Goal: Contribute content: Contribute content

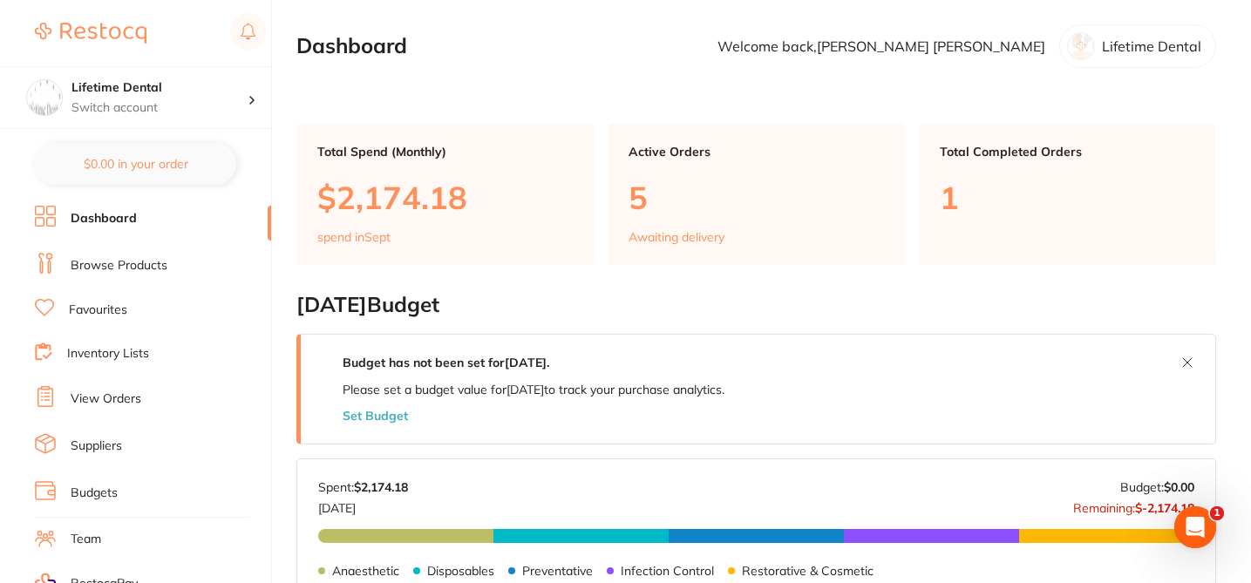
click at [130, 266] on link "Browse Products" at bounding box center [119, 265] width 97 height 17
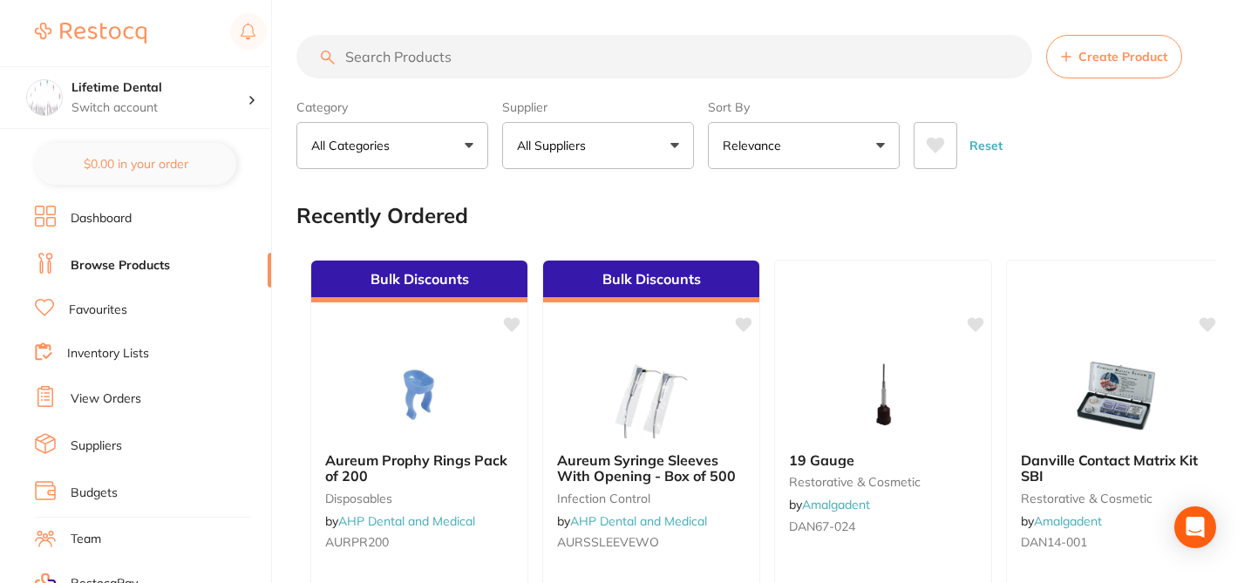
click at [680, 146] on button "All Suppliers" at bounding box center [598, 145] width 192 height 47
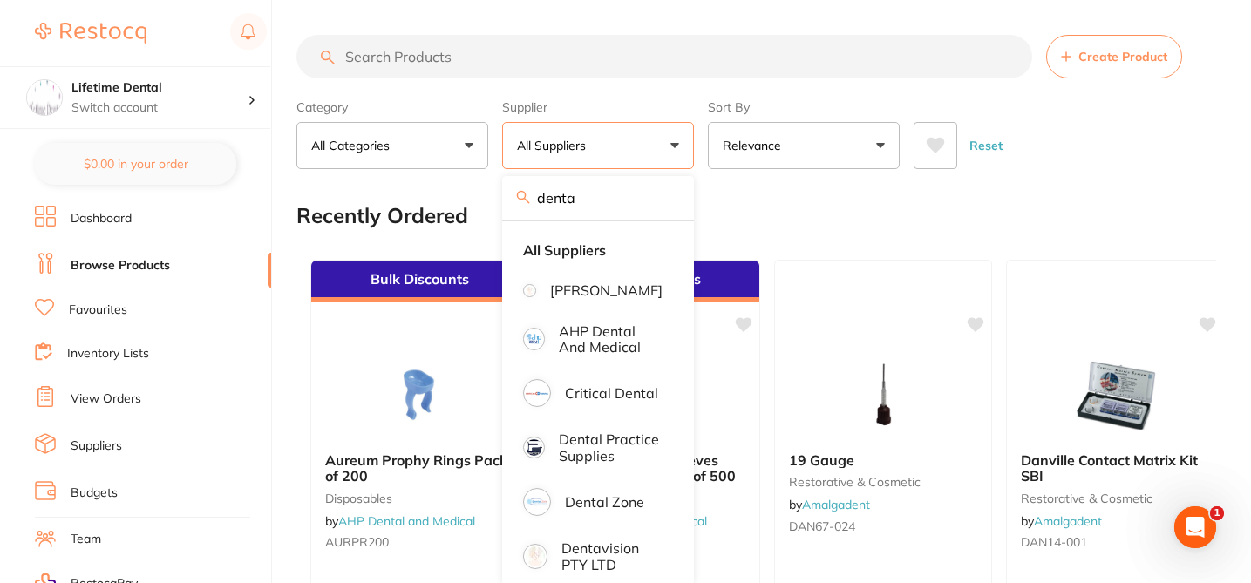
type input "dentavision"
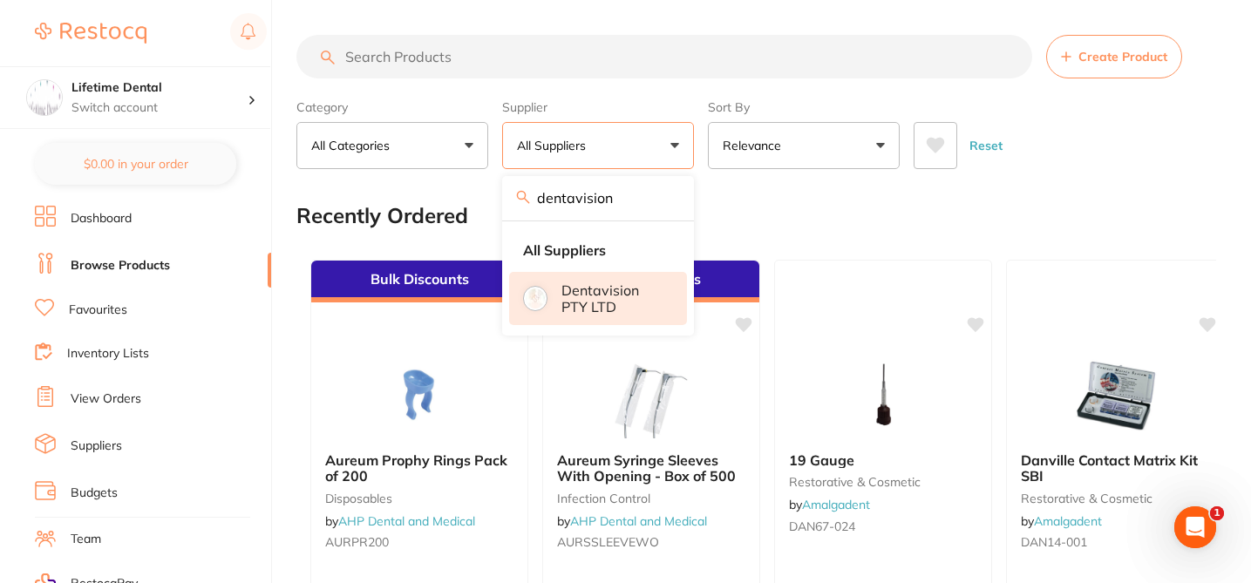
click at [582, 303] on p "Dentavision PTY LTD" at bounding box center [611, 298] width 101 height 32
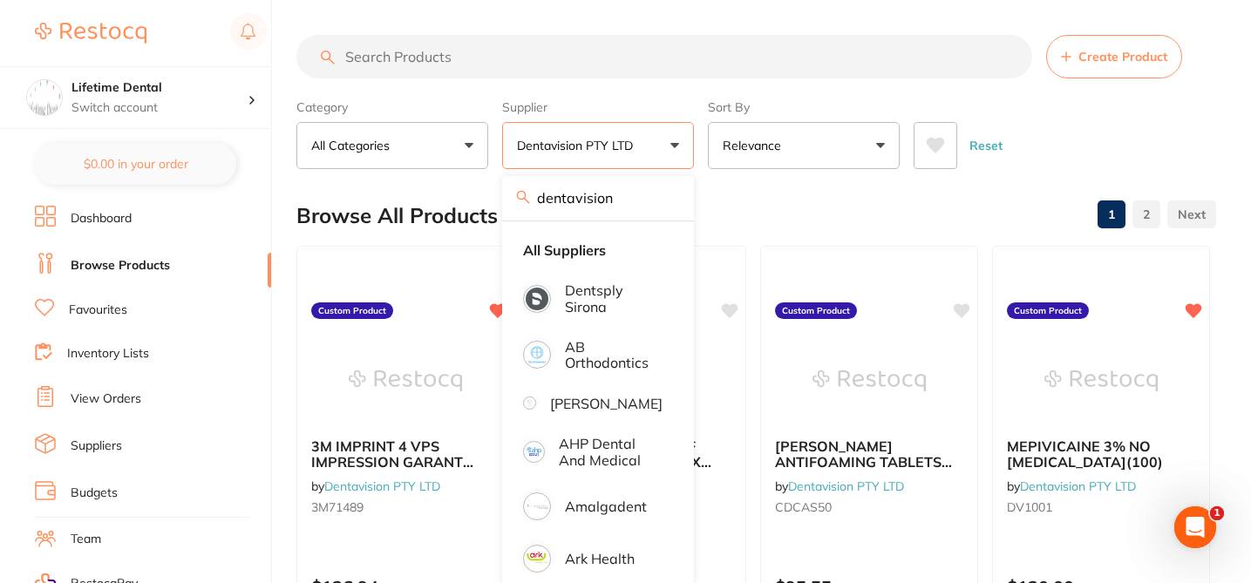
click at [818, 219] on div "Browse All Products 1 2" at bounding box center [756, 216] width 920 height 58
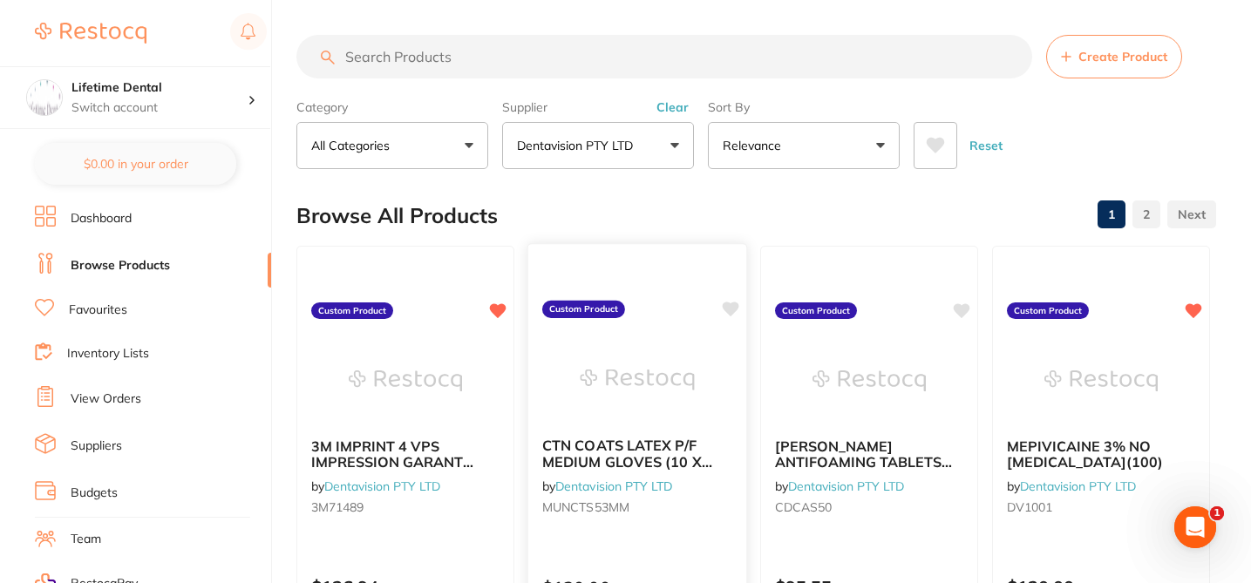
click at [730, 309] on icon at bounding box center [731, 309] width 17 height 15
click at [961, 310] on icon at bounding box center [962, 309] width 17 height 15
click at [432, 51] on input "search" at bounding box center [664, 57] width 736 height 44
paste input "1A1605"
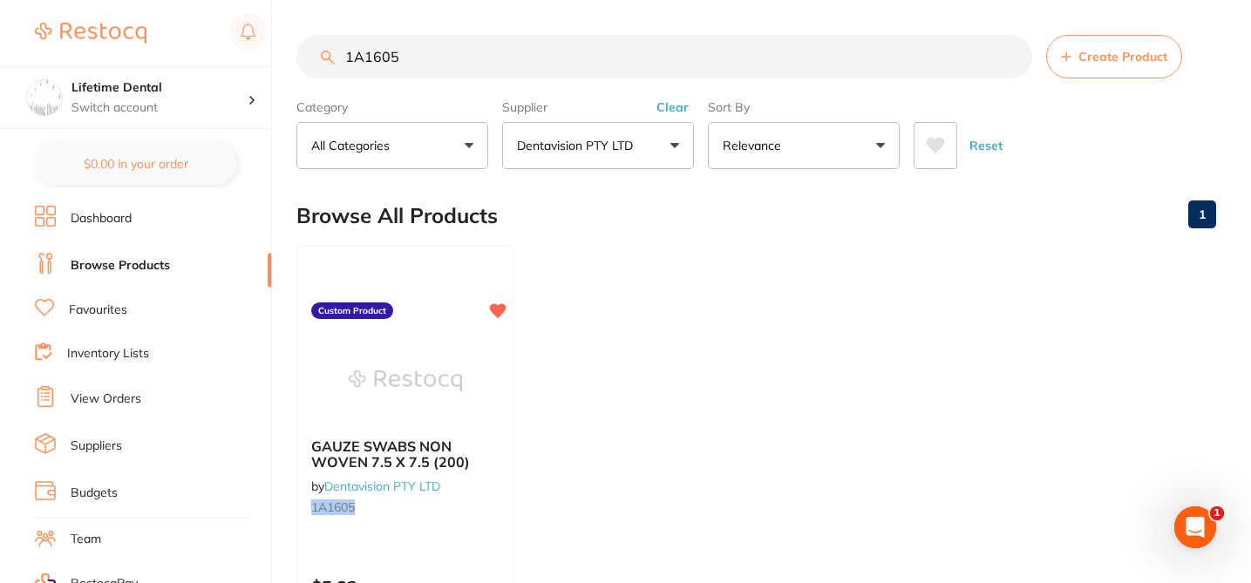
drag, startPoint x: 401, startPoint y: 57, endPoint x: 288, endPoint y: 47, distance: 113.7
click at [288, 47] on div "$238.60 Lifetime Dental Switch account Lifetime Dental $0.00 in your order Dash…" at bounding box center [625, 291] width 1251 height 583
paste input "MUNCTS52LL"
drag, startPoint x: 454, startPoint y: 59, endPoint x: 315, endPoint y: 54, distance: 139.6
click at [315, 54] on input "MUNCTS52LL" at bounding box center [664, 57] width 736 height 44
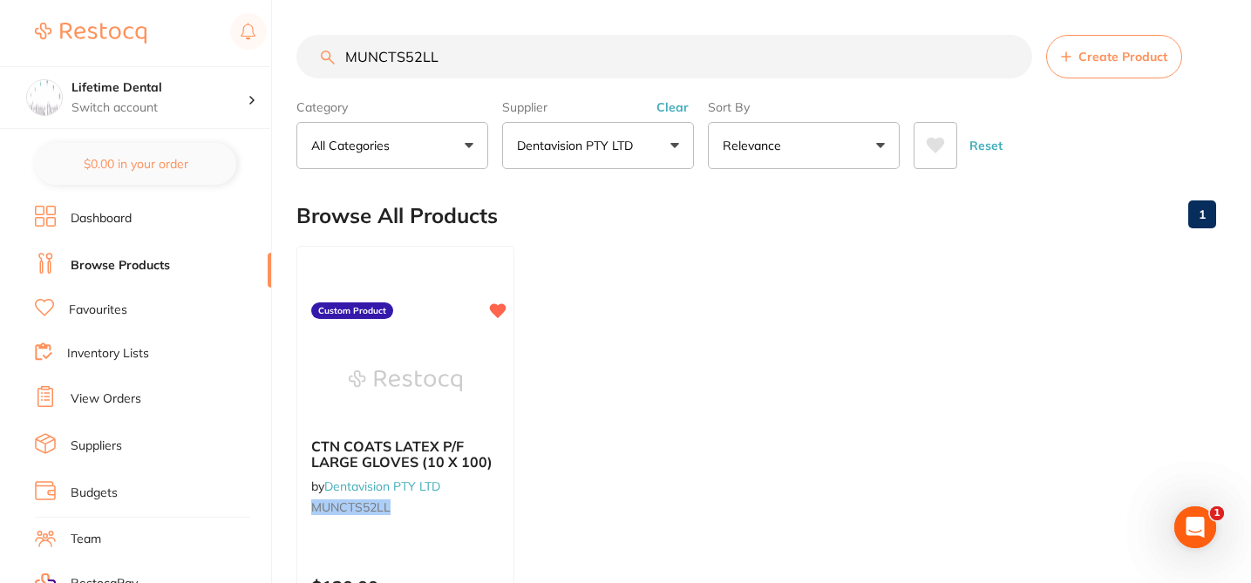
paste input "1A6855"
drag, startPoint x: 416, startPoint y: 54, endPoint x: 310, endPoint y: 51, distance: 105.5
click at [310, 51] on input "1A6855" at bounding box center [664, 57] width 736 height 44
paste input "MUNTR18MM"
drag, startPoint x: 457, startPoint y: 63, endPoint x: 347, endPoint y: 55, distance: 110.1
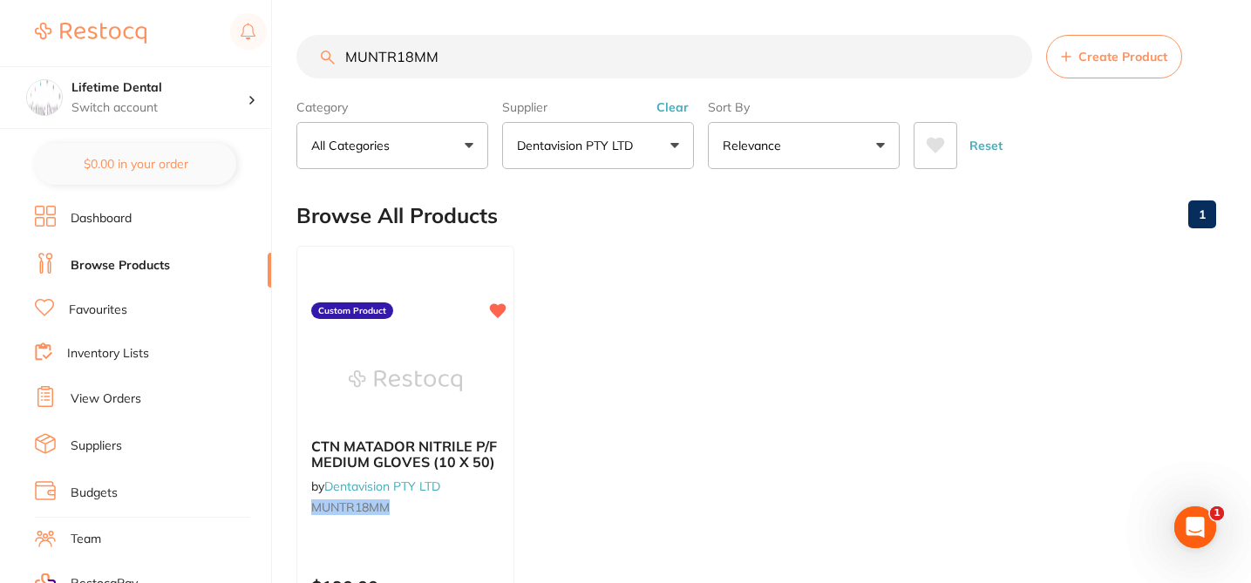
click at [347, 55] on input "MUNTR18MM" at bounding box center [664, 57] width 736 height 44
paste input "VP2820"
drag, startPoint x: 413, startPoint y: 62, endPoint x: 318, endPoint y: 55, distance: 95.3
click at [317, 57] on input "VP2820" at bounding box center [664, 57] width 736 height 44
paste input "AIRADAR/C"
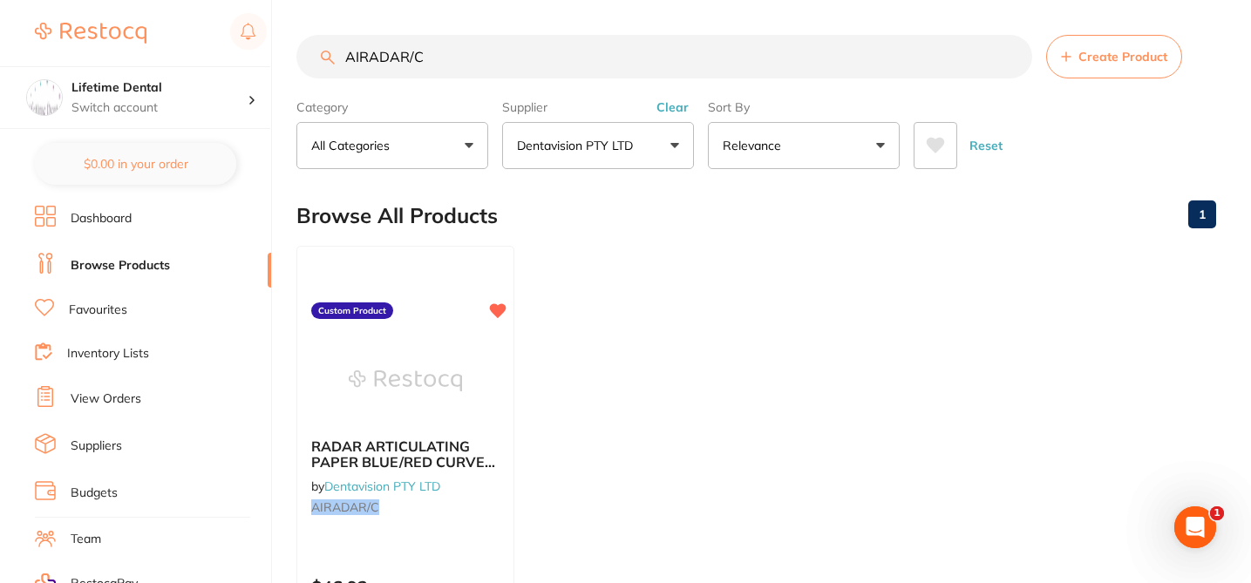
drag, startPoint x: 423, startPoint y: 57, endPoint x: 327, endPoint y: 45, distance: 96.5
click at [327, 56] on div "AIRADAR/C Create Product" at bounding box center [756, 57] width 920 height 44
paste input "VP2791"
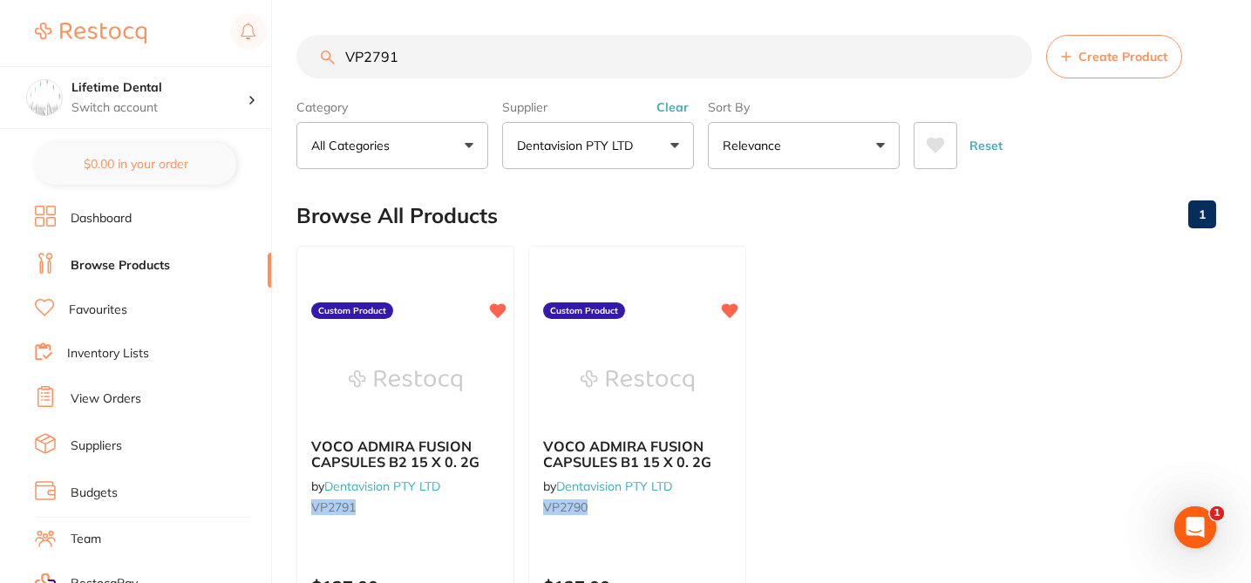
drag, startPoint x: 406, startPoint y: 62, endPoint x: 282, endPoint y: 35, distance: 126.7
click at [281, 55] on div "$238.60 Lifetime Dental Switch account Lifetime Dental $0.00 in your order Dash…" at bounding box center [625, 291] width 1251 height 583
paste input "3M71489"
drag, startPoint x: 421, startPoint y: 60, endPoint x: 326, endPoint y: 35, distance: 98.3
click at [324, 41] on input "3M71489" at bounding box center [664, 57] width 736 height 44
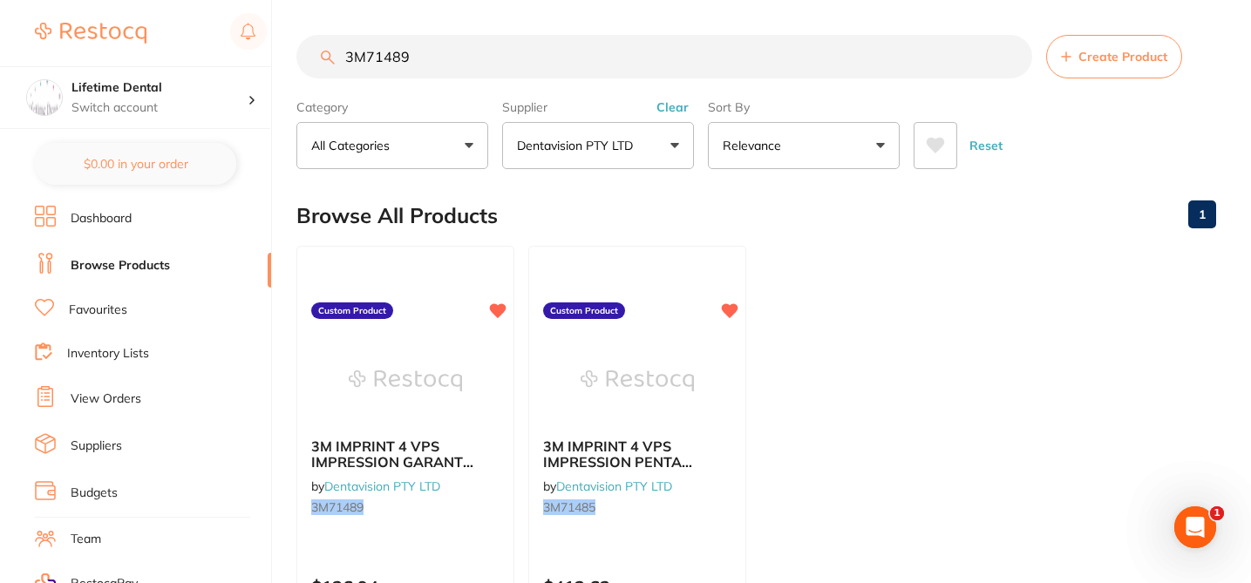
paste input "1A1605"
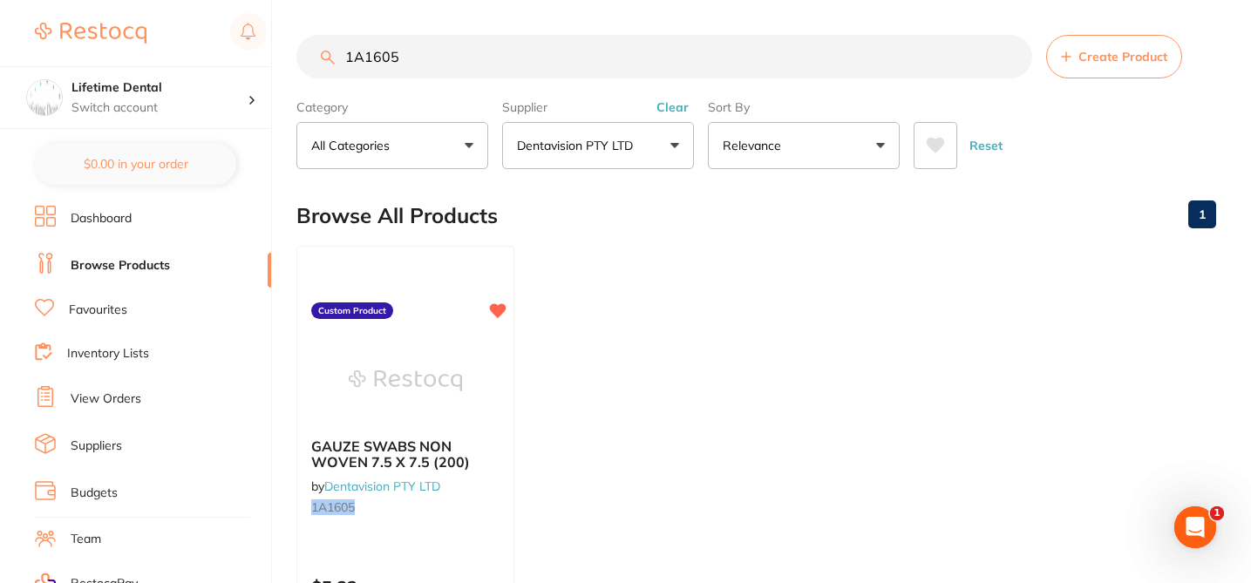
drag, startPoint x: 416, startPoint y: 51, endPoint x: 313, endPoint y: 52, distance: 102.9
click at [313, 52] on input "1A1605" at bounding box center [664, 57] width 736 height 44
paste input "K06-0104"
drag, startPoint x: 422, startPoint y: 59, endPoint x: 296, endPoint y: 55, distance: 125.6
click at [296, 58] on input "K06-0104" at bounding box center [664, 57] width 736 height 44
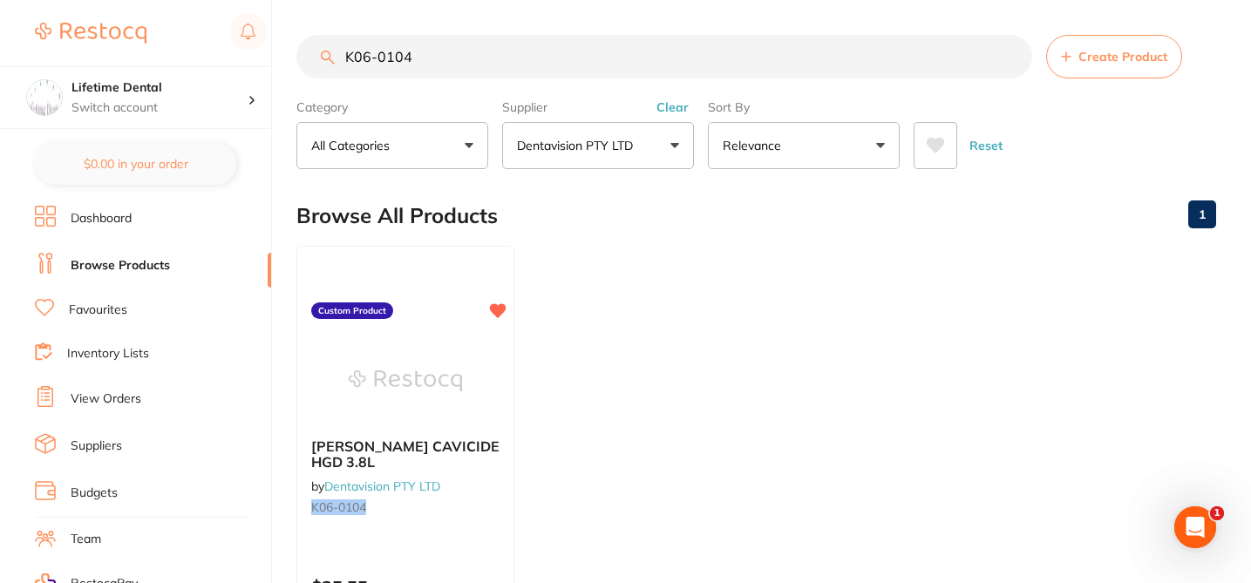
paste input "LVGSS7X1-100"
drag, startPoint x: 450, startPoint y: 57, endPoint x: 314, endPoint y: 56, distance: 136.0
click at [314, 56] on input "LVGSS7X1-100" at bounding box center [664, 57] width 736 height 44
paste input "VP2791"
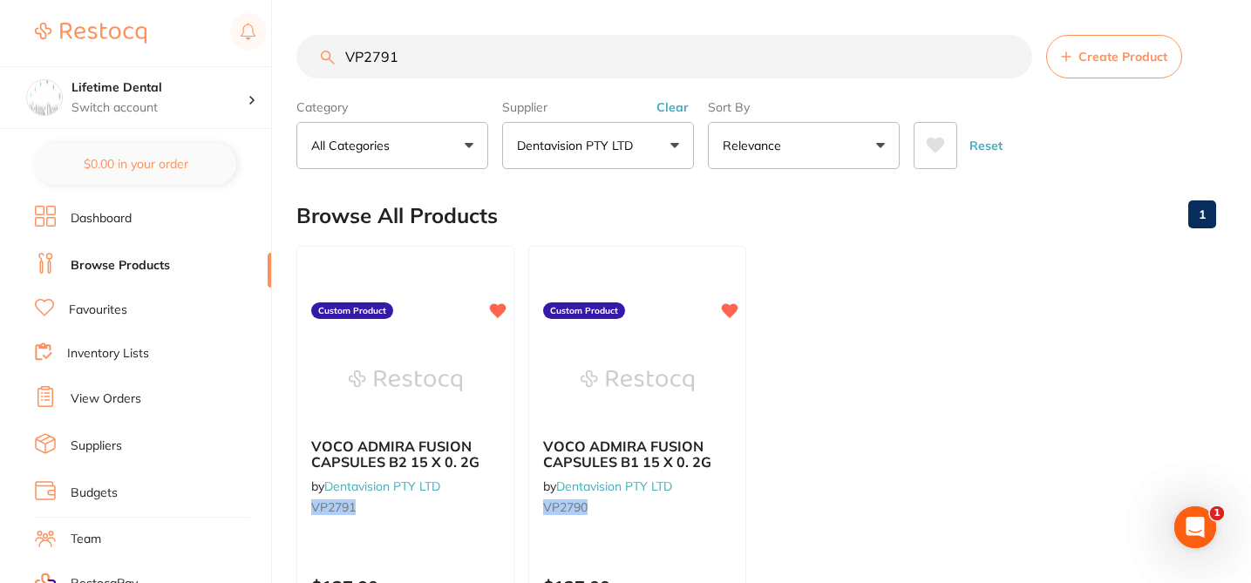
click at [886, 265] on ul "VOCO ADMIRA FUSION CAPSULES B2 15 X 0. 2G by Dentavision PTY LTD VP2791 Custom …" at bounding box center [756, 496] width 920 height 501
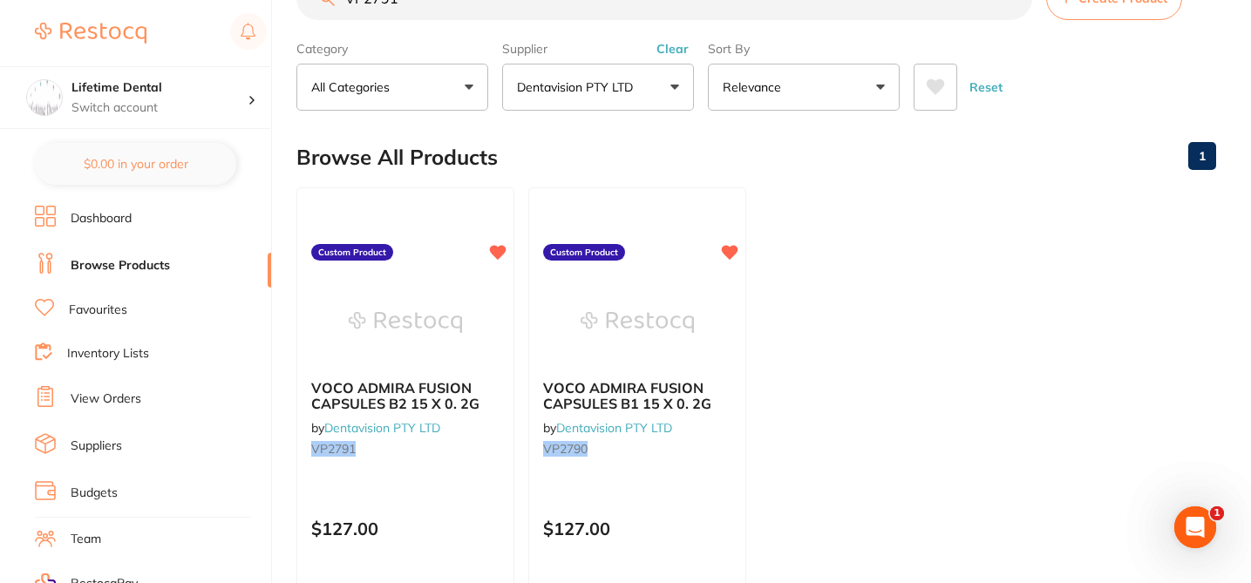
scroll to position [35, 0]
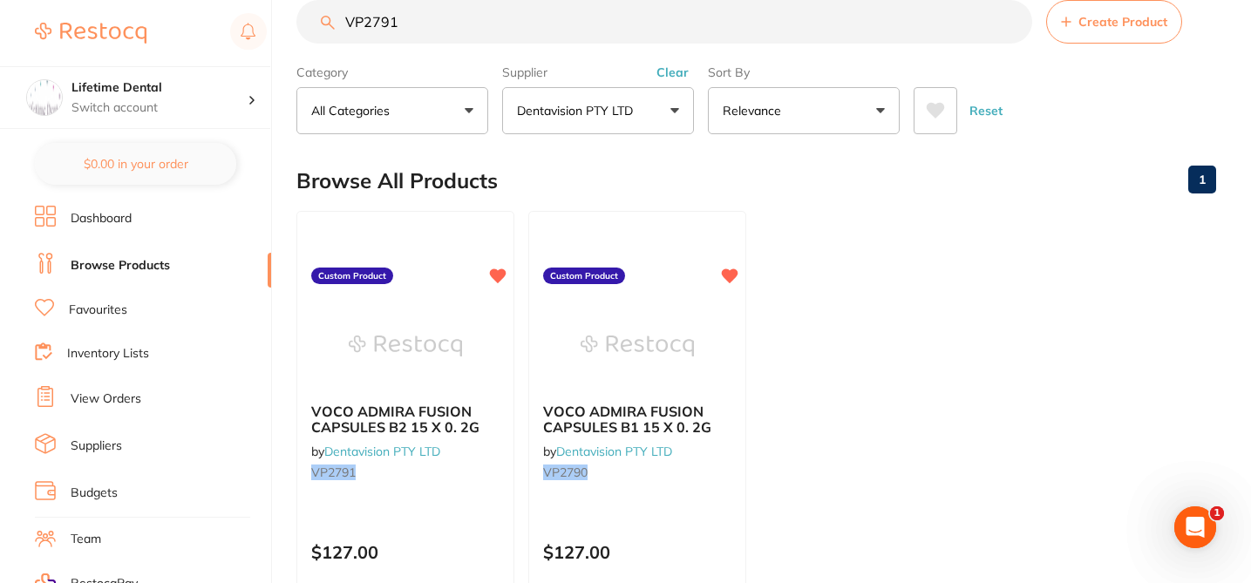
drag, startPoint x: 404, startPoint y: 26, endPoint x: 332, endPoint y: 17, distance: 72.1
click at [331, 20] on div "VP2791 Create Product" at bounding box center [756, 22] width 920 height 44
paste input "3M71489"
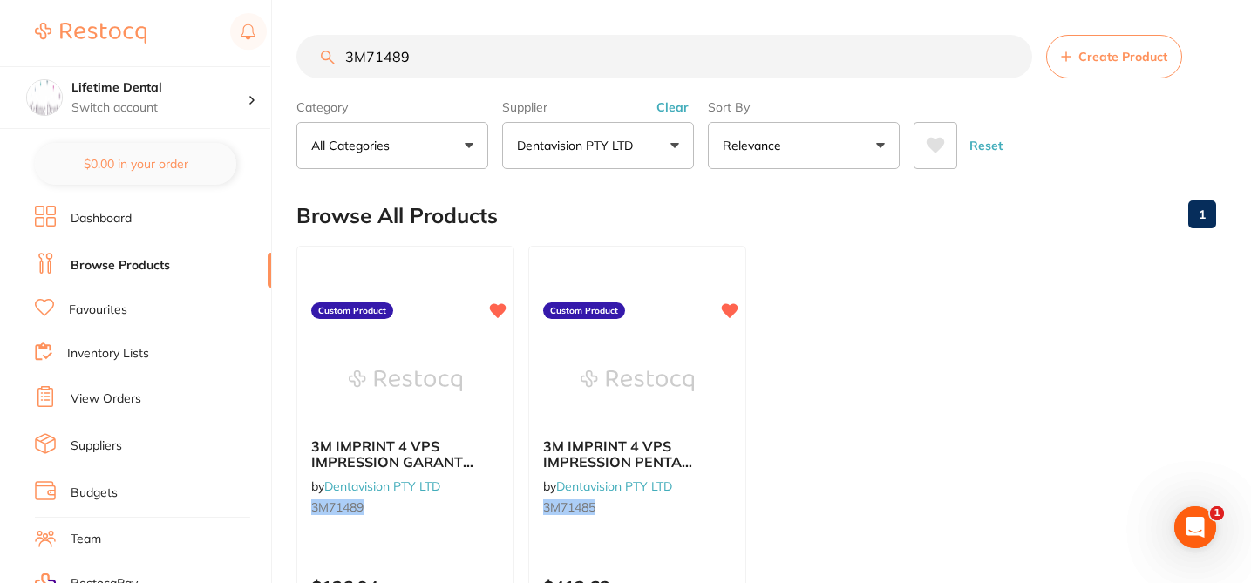
scroll to position [0, 0]
drag, startPoint x: 426, startPoint y: 52, endPoint x: 290, endPoint y: 44, distance: 136.2
click at [290, 44] on div "$238.60 Lifetime Dental Switch account Lifetime Dental $0.00 in your order Dash…" at bounding box center [625, 291] width 1251 height 583
paste input "LVGSS7X1-100"
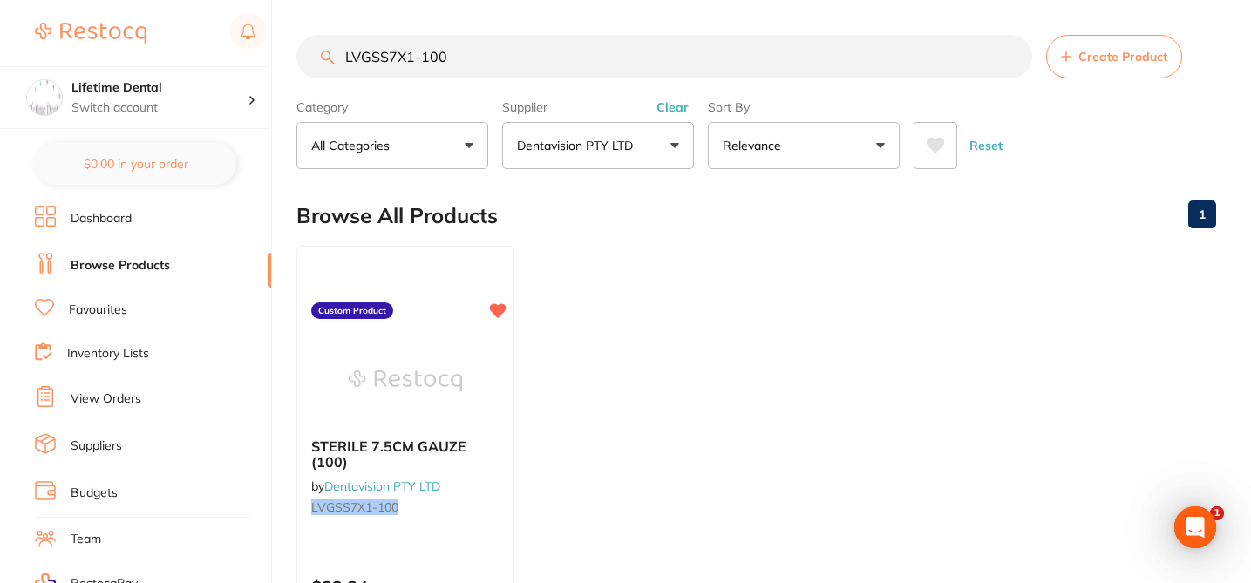
click at [526, 234] on div "Browse All Products 1" at bounding box center [756, 216] width 920 height 58
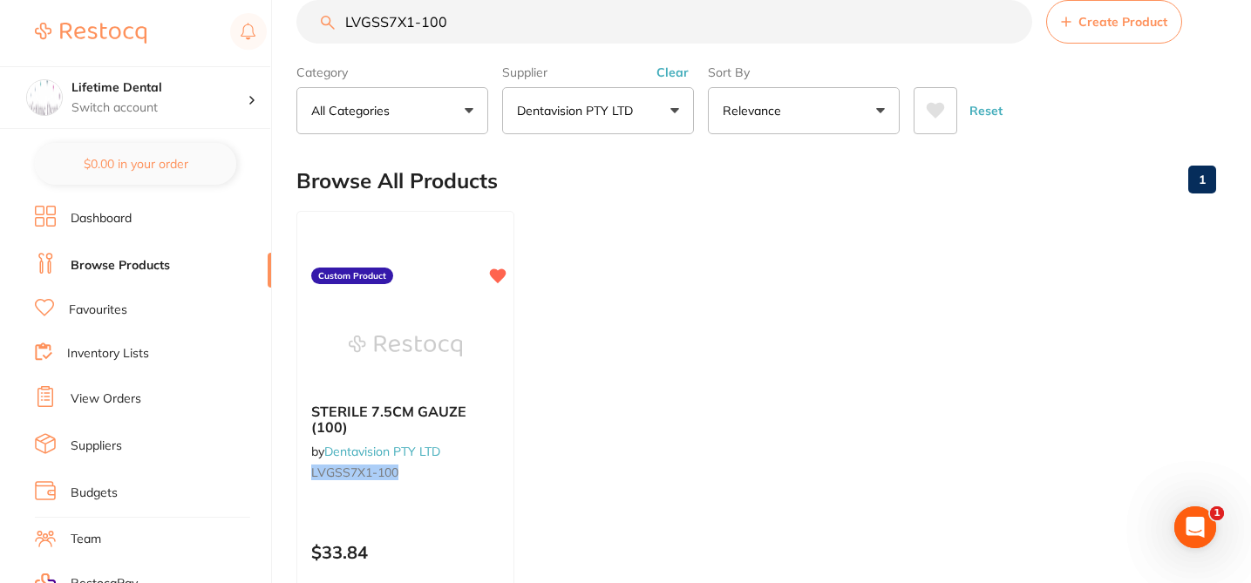
scroll to position [1, 0]
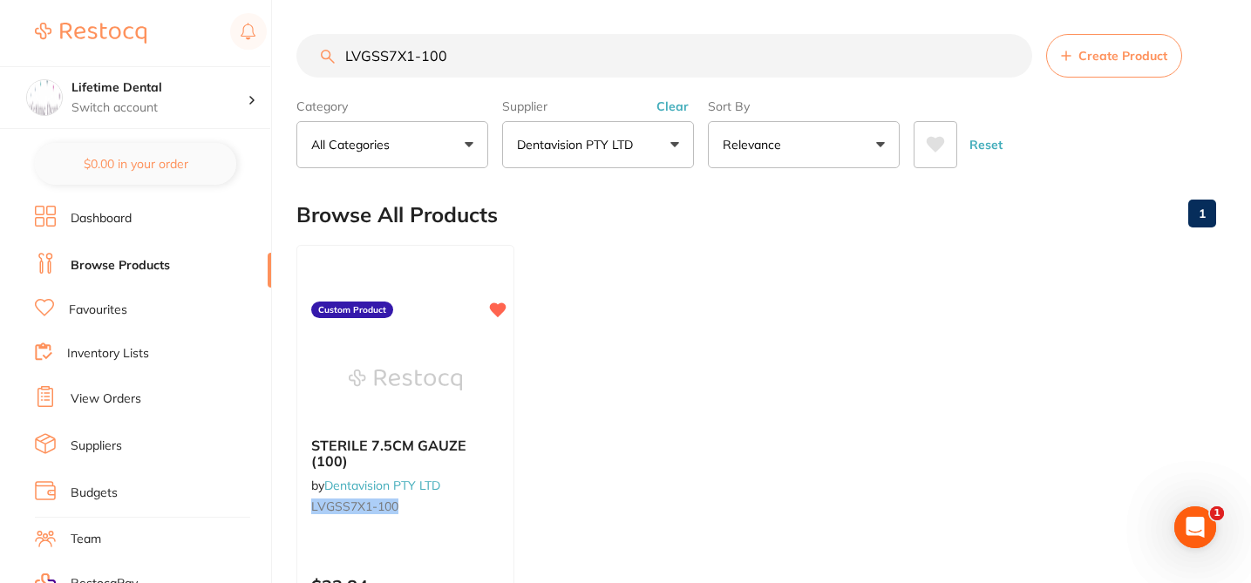
drag, startPoint x: 463, startPoint y: 25, endPoint x: 326, endPoint y: 8, distance: 137.9
click at [326, 8] on main "LVGSS7X1-100 Create Product Category All Categories All Categories No categorie…" at bounding box center [773, 418] width 954 height 838
paste input "3M71489"
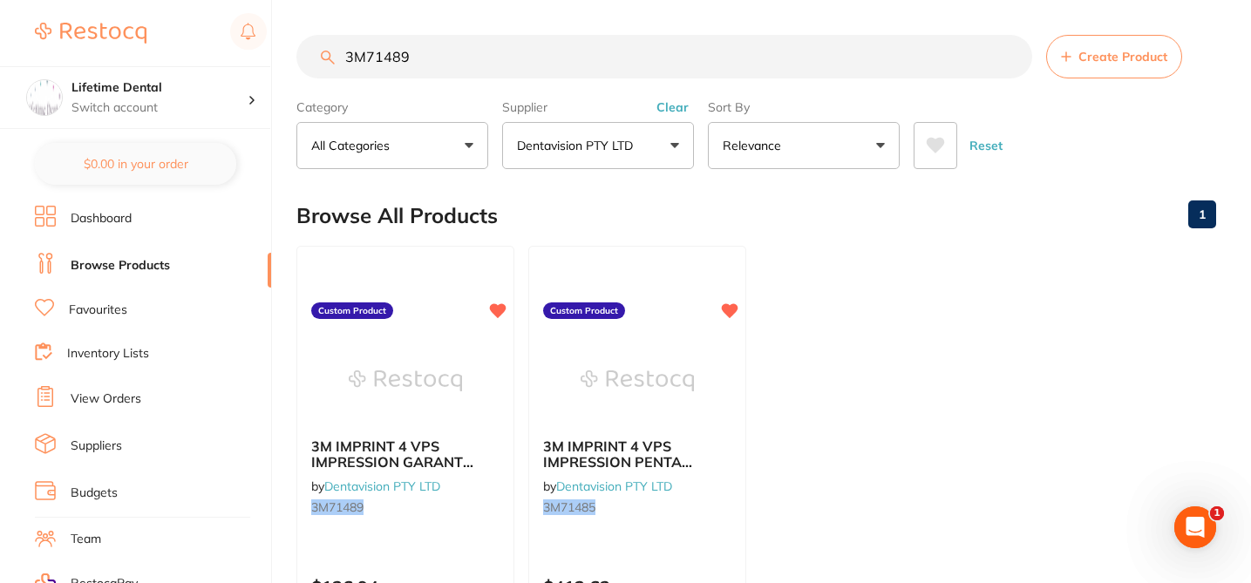
click at [730, 200] on div "Browse All Products 1" at bounding box center [756, 216] width 920 height 58
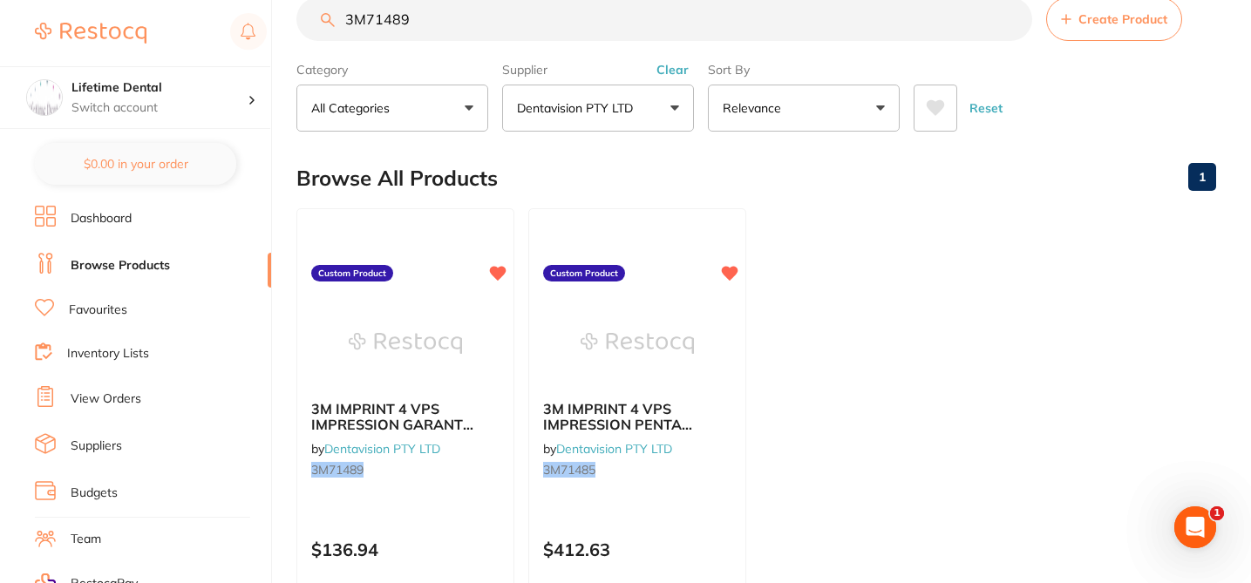
scroll to position [35, 0]
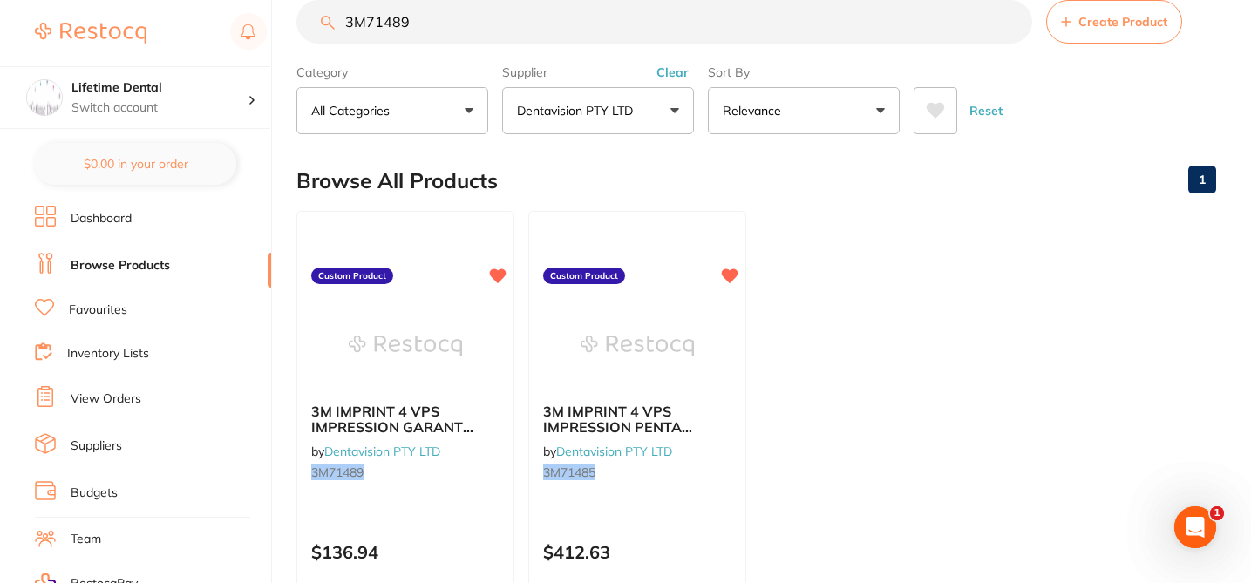
drag, startPoint x: 424, startPoint y: 24, endPoint x: 309, endPoint y: 15, distance: 116.3
click at [310, 17] on input "3M71489" at bounding box center [664, 22] width 736 height 44
paste input "LVGSS7X1-100"
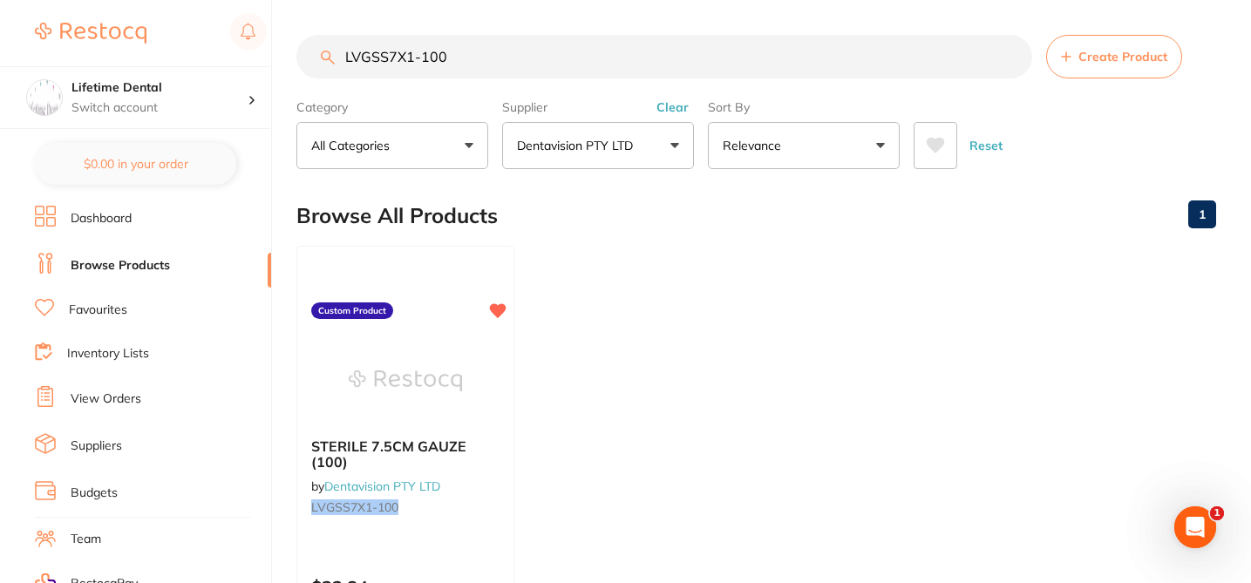
scroll to position [0, 0]
click at [548, 295] on ul "STERILE 7.5CM GAUZE (100) by Dentavision PTY LTD LVGSS7X1-100 Custom Product $3…" at bounding box center [756, 496] width 920 height 501
drag, startPoint x: 376, startPoint y: 42, endPoint x: 477, endPoint y: 50, distance: 101.4
click at [425, 43] on input "LVGSS7X1-100" at bounding box center [664, 57] width 736 height 44
drag, startPoint x: 475, startPoint y: 57, endPoint x: 354, endPoint y: 52, distance: 121.2
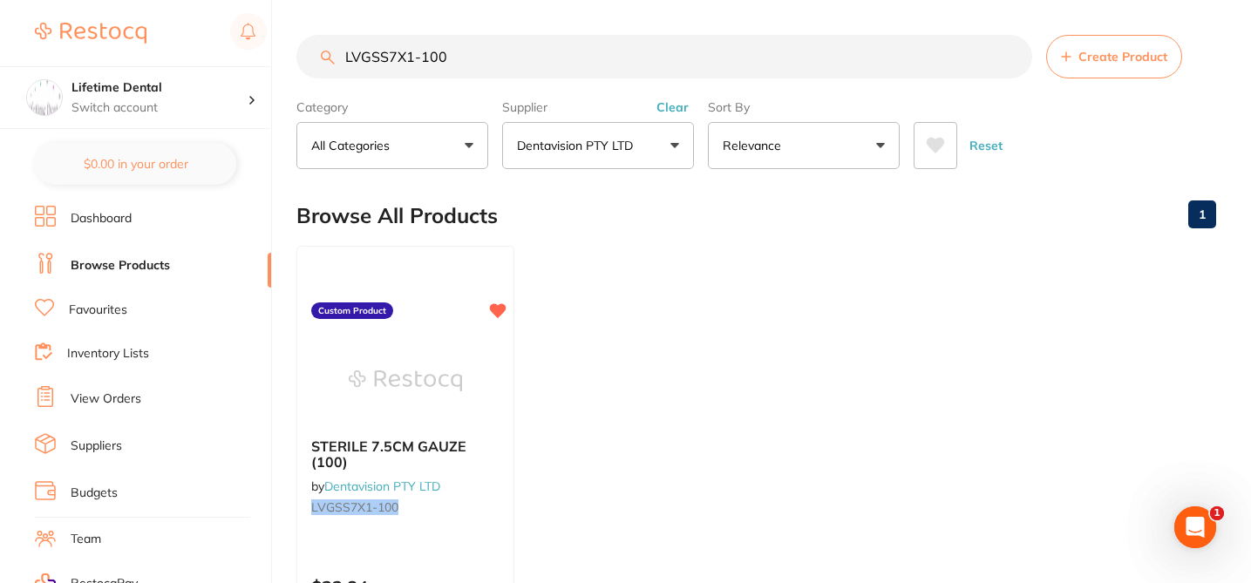
click at [351, 55] on input "LVGSS7X1-100" at bounding box center [664, 57] width 736 height 44
type input "L"
paste input "VP2791"
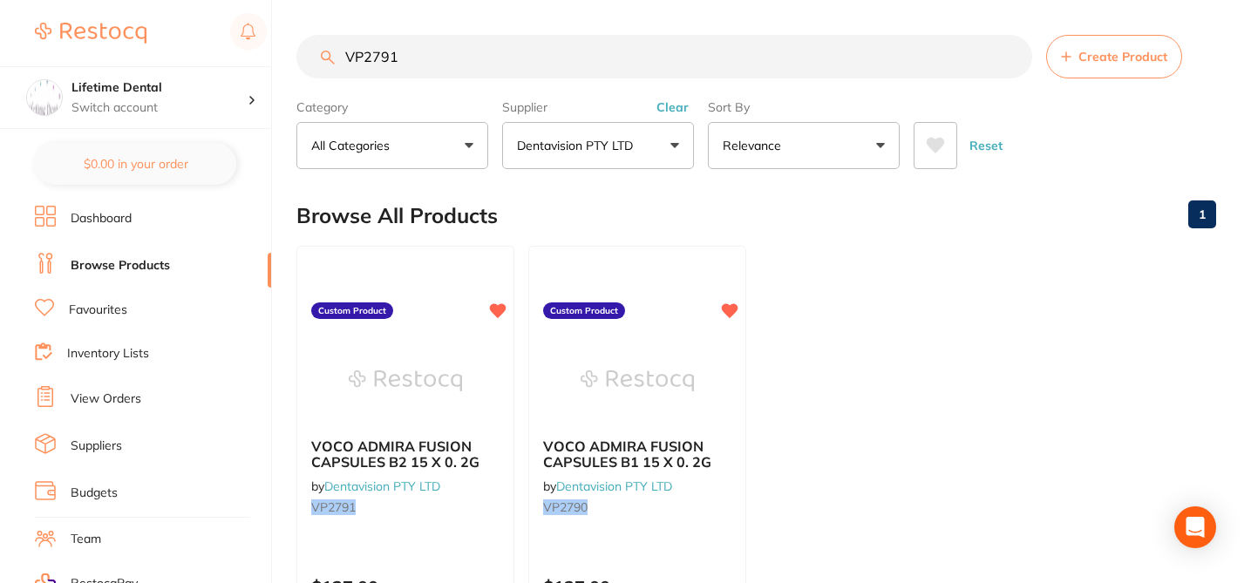
click at [598, 205] on div "Browse All Products 1" at bounding box center [756, 216] width 920 height 58
drag, startPoint x: 407, startPoint y: 53, endPoint x: 329, endPoint y: 51, distance: 77.6
click at [329, 51] on div "VP2791 Create Product" at bounding box center [756, 57] width 920 height 44
paste input "LVGSS7X1-100"
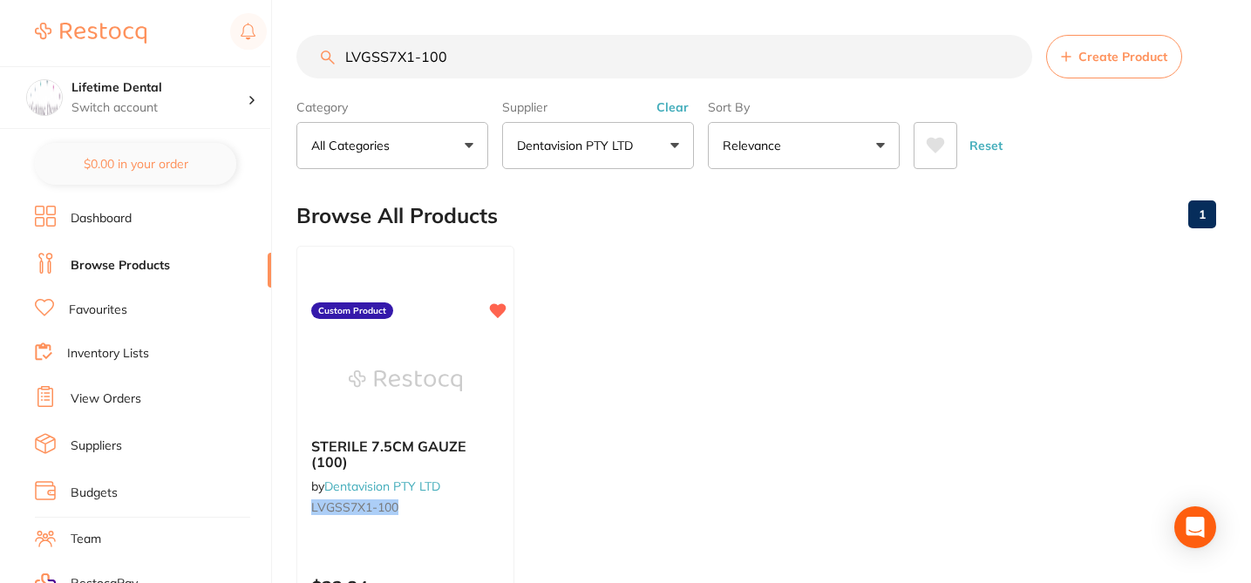
click at [620, 268] on ul "STERILE 7.5CM GAUZE (100) by Dentavision PTY LTD LVGSS7X1-100 Custom Product $3…" at bounding box center [756, 496] width 920 height 501
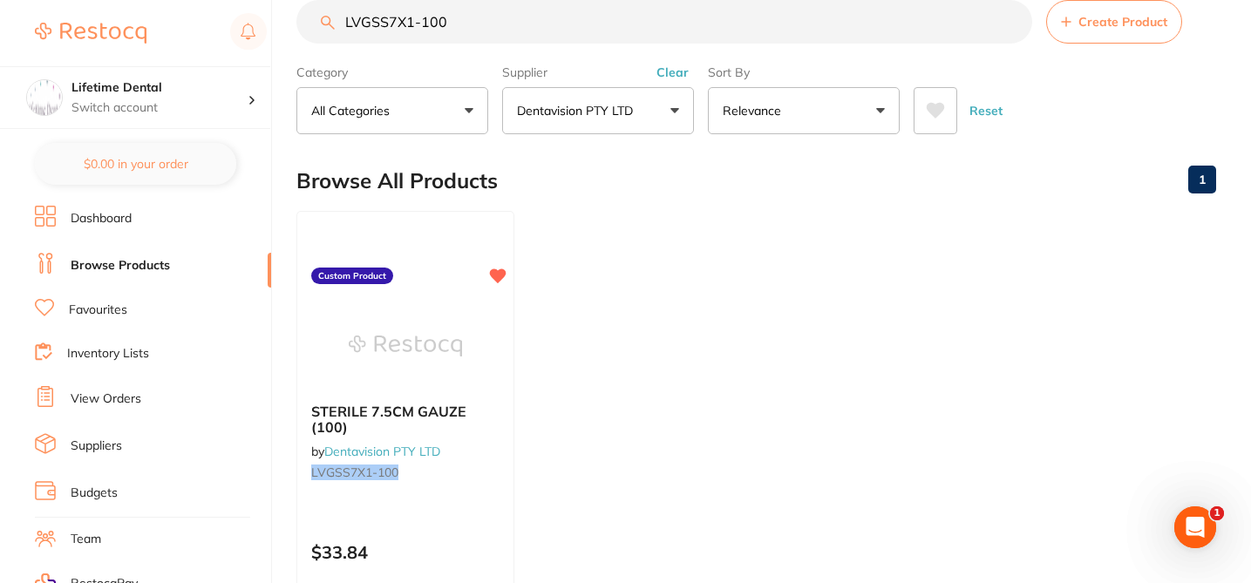
scroll to position [17, 0]
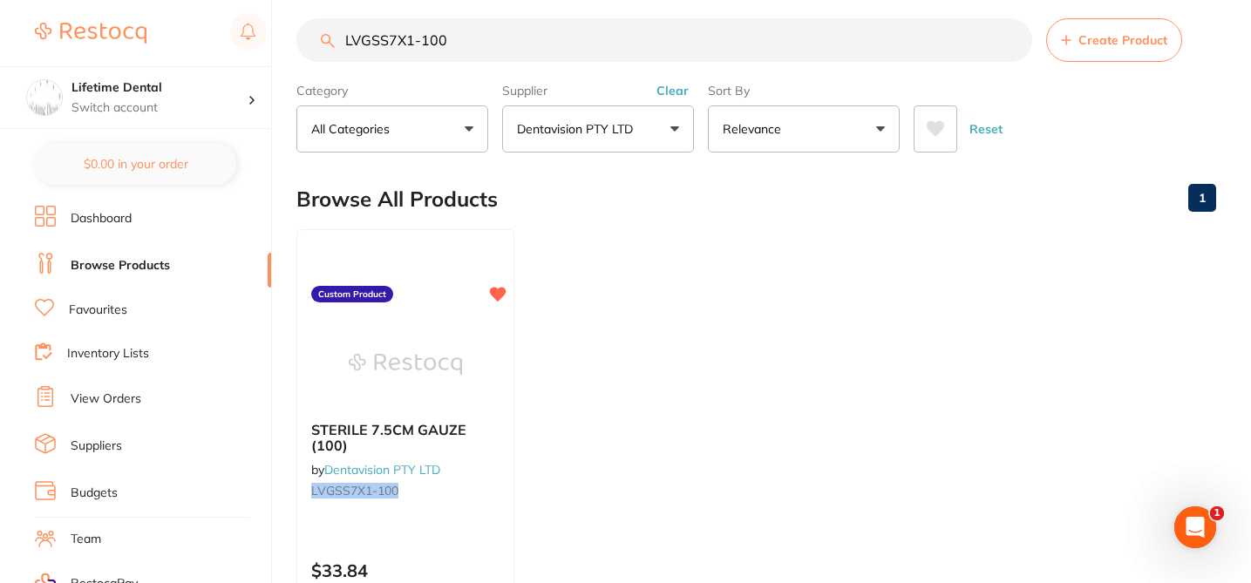
drag, startPoint x: 450, startPoint y: 22, endPoint x: 326, endPoint y: 12, distance: 124.1
click at [326, 12] on main "LVGSS7X1-100 Create Product Category All Categories All Categories No categorie…" at bounding box center [773, 402] width 954 height 838
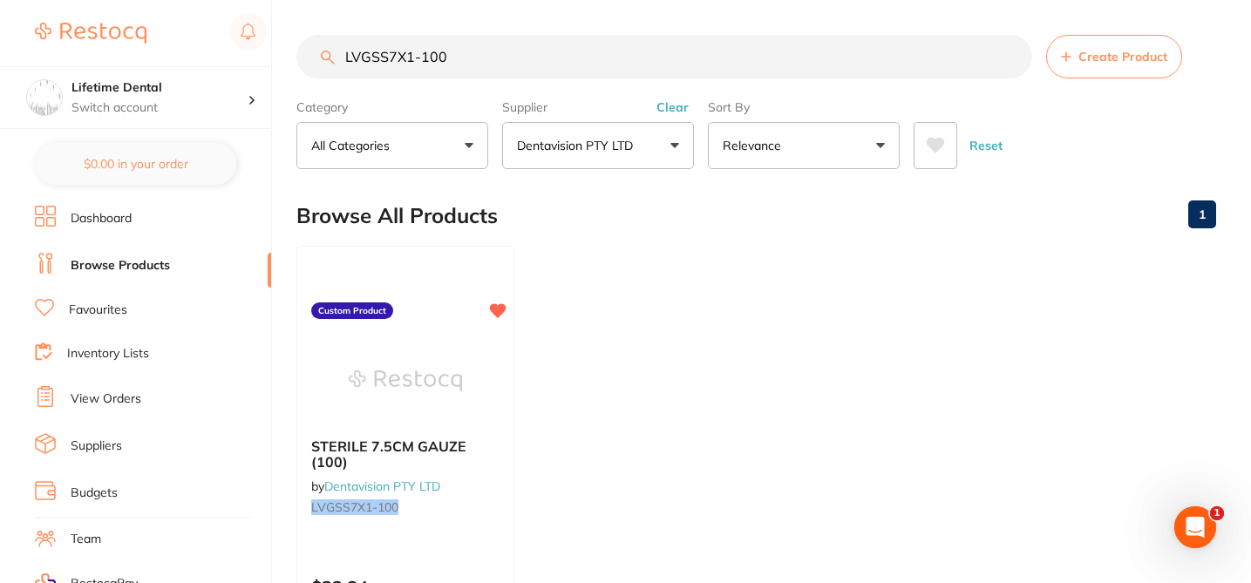
paste input "VP2791"
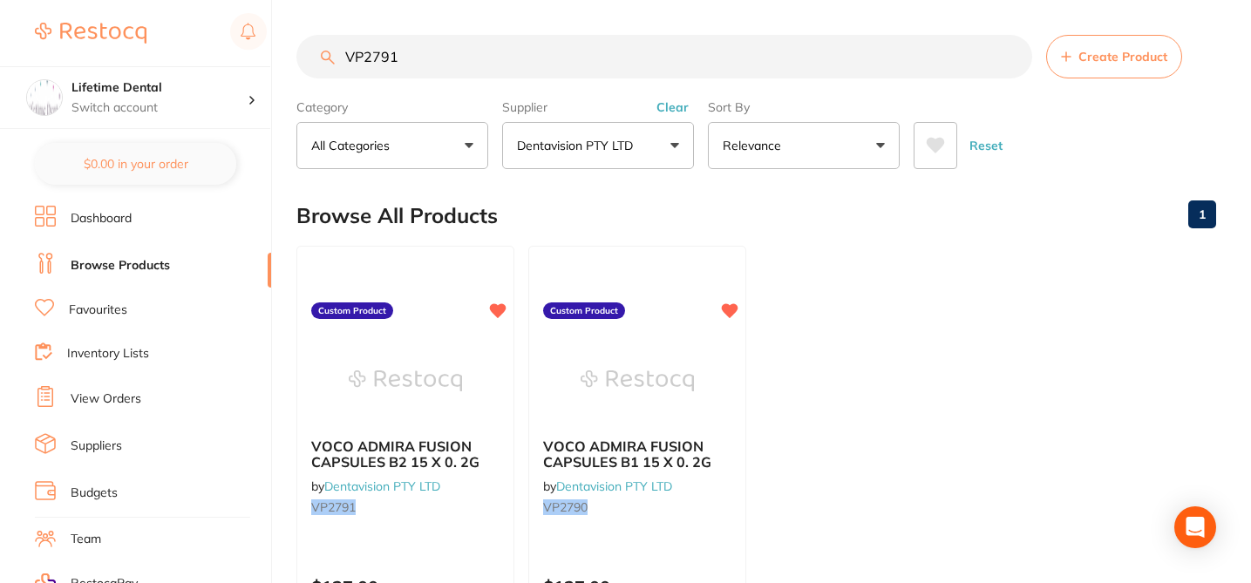
click at [571, 221] on div "Browse All Products 1" at bounding box center [756, 216] width 920 height 58
drag, startPoint x: 410, startPoint y: 56, endPoint x: 316, endPoint y: 9, distance: 104.5
click at [316, 56] on input "VP2791" at bounding box center [664, 57] width 736 height 44
paste input "820"
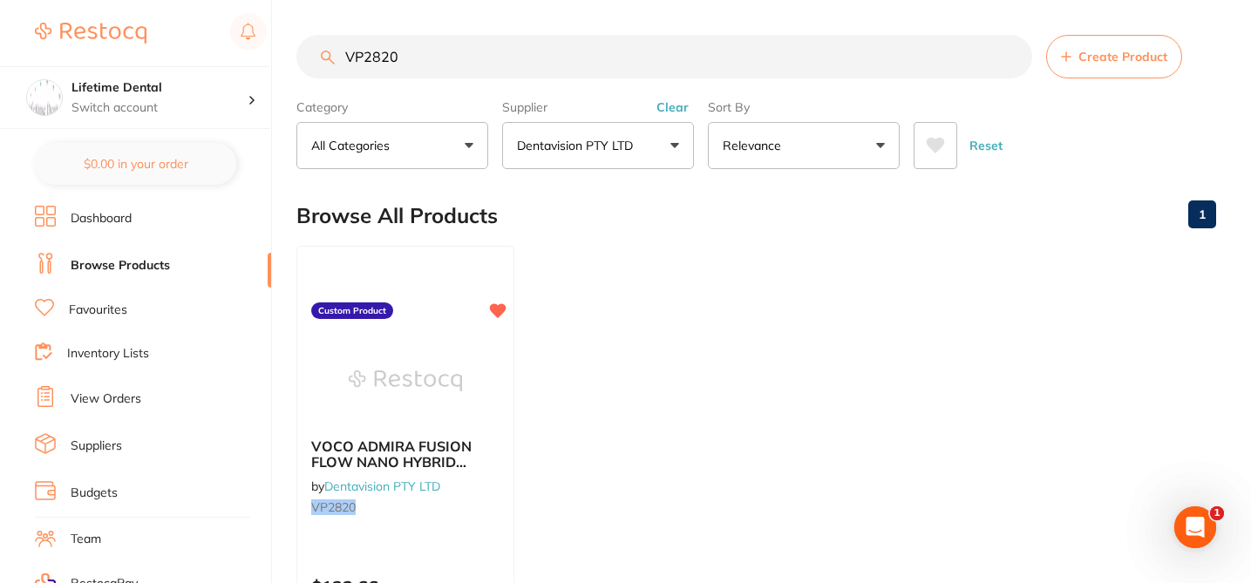
click at [593, 279] on ul "VOCO ADMIRA FUSION FLOW NANO HYBRID ORMOCER COMPOSITE SYRINGE 2 X 2G A3 by Dent…" at bounding box center [756, 496] width 920 height 501
drag, startPoint x: 404, startPoint y: 54, endPoint x: 316, endPoint y: 20, distance: 94.4
click at [316, 51] on input "VP2820" at bounding box center [664, 57] width 736 height 44
paste input "WHH-09945"
click at [596, 384] on ul "HYGIENIC FLEXI DAM NON LATEX VIOLET (30) by Dentavision PTY LTD WHH-09945 Custo…" at bounding box center [756, 496] width 920 height 501
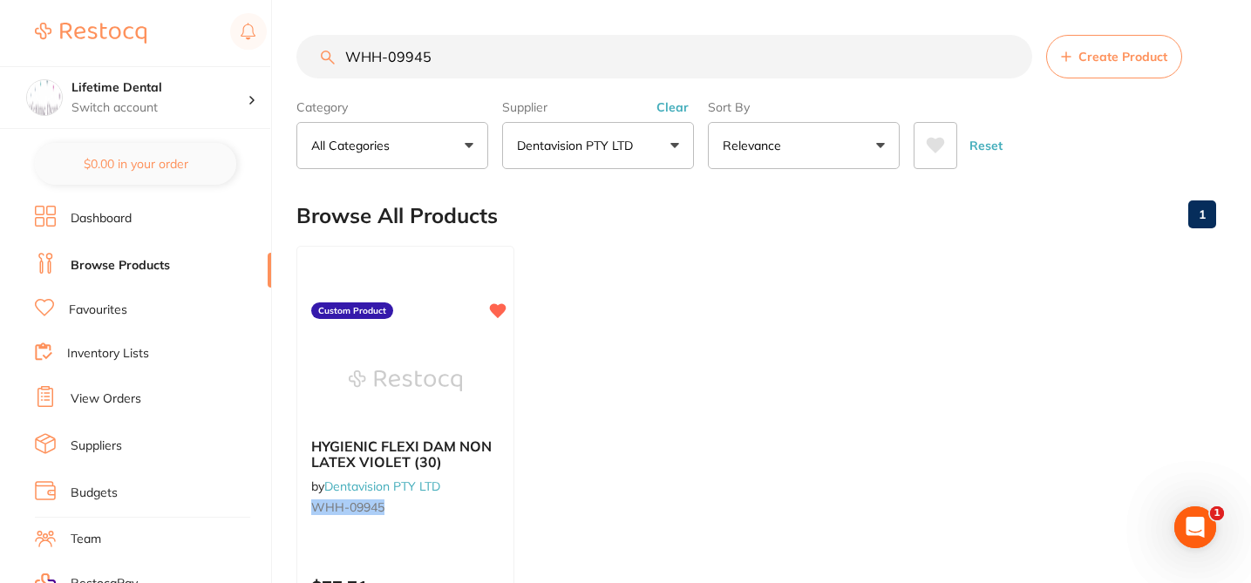
drag, startPoint x: 443, startPoint y: 59, endPoint x: 339, endPoint y: 51, distance: 104.0
click at [339, 51] on input "WHH-09945" at bounding box center [664, 57] width 736 height 44
paste input "VP2819"
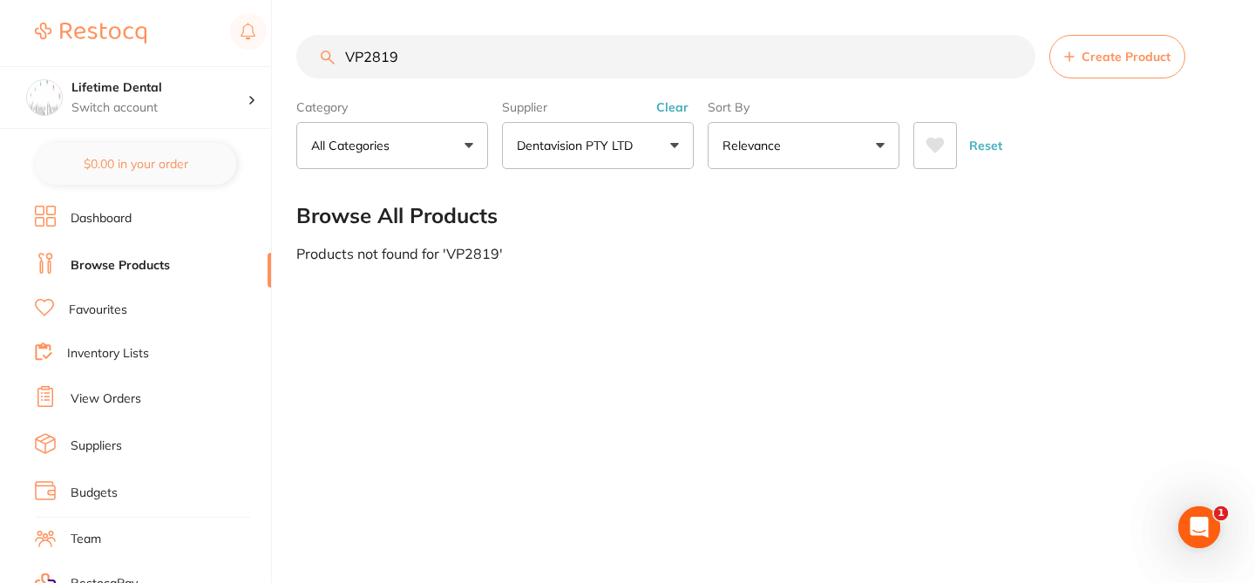
type input "VP2819"
click at [1111, 59] on span "Create Product" at bounding box center [1126, 57] width 89 height 14
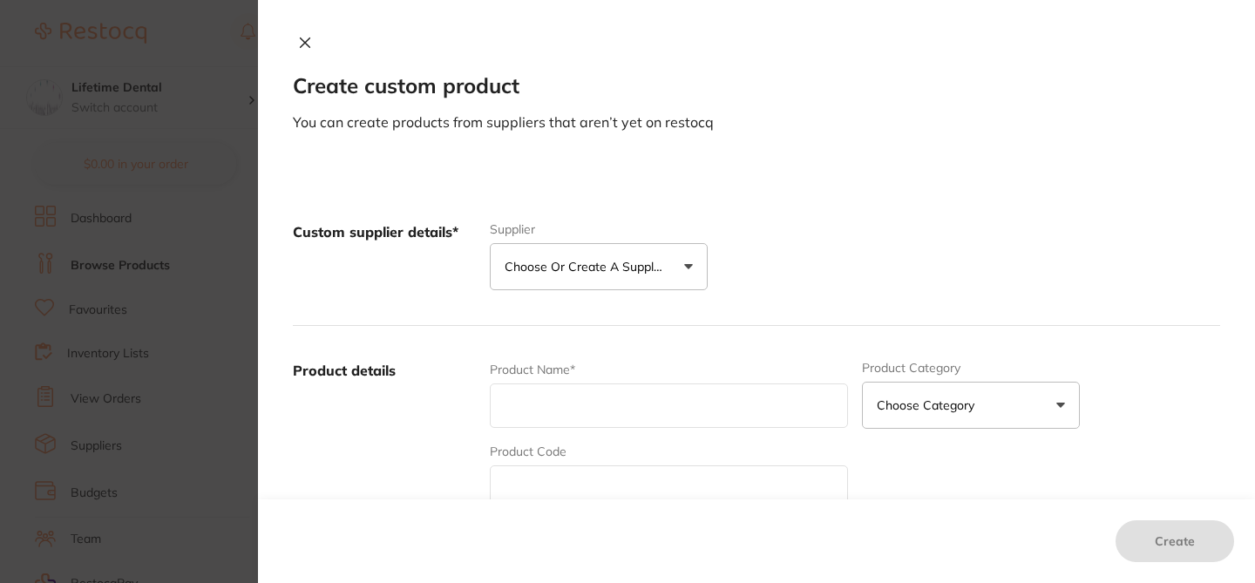
click at [575, 260] on p "Choose or create a supplier" at bounding box center [588, 266] width 166 height 17
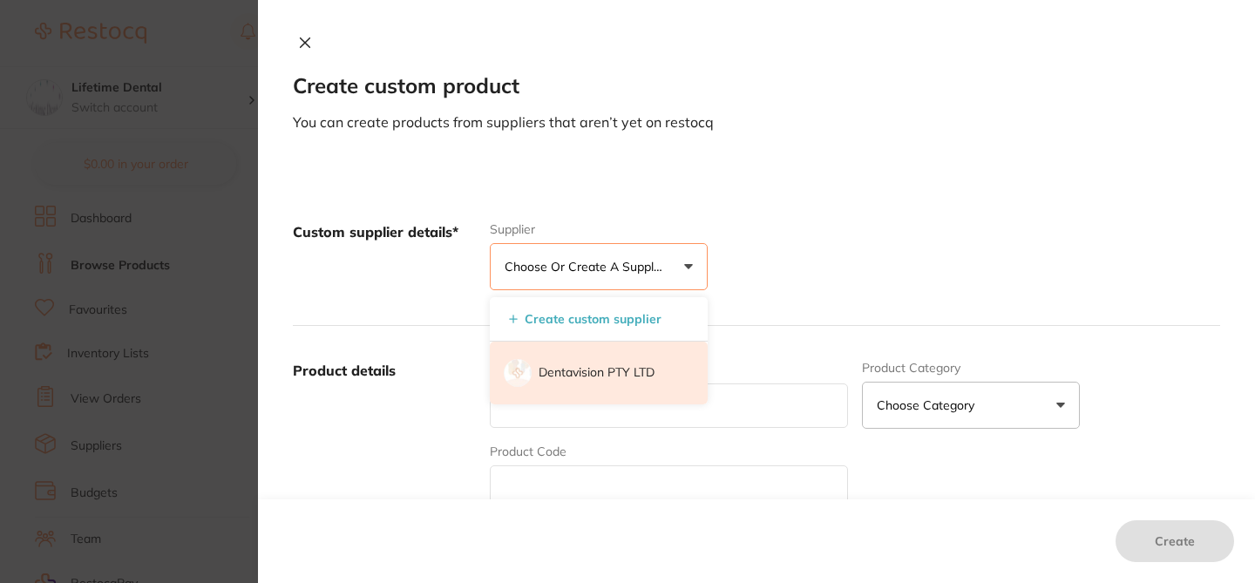
click at [585, 365] on p "Dentavision PTY LTD" at bounding box center [597, 372] width 116 height 17
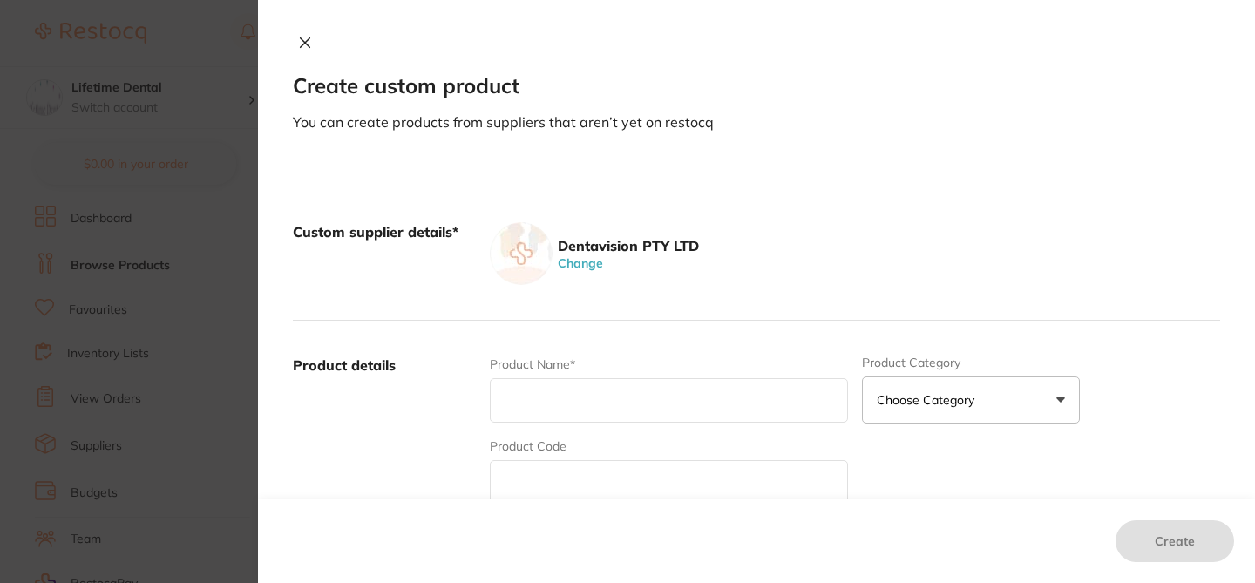
click at [522, 484] on input "text" at bounding box center [669, 482] width 358 height 44
paste input "VP2819"
type input "VP2819"
click at [516, 388] on input "text" at bounding box center [669, 400] width 358 height 44
paste input "VOCO ADMIRA FUSION FLOW NANO HYBRID ORMOCER COMPOSITE SYRINGE 2 X 2G A2"
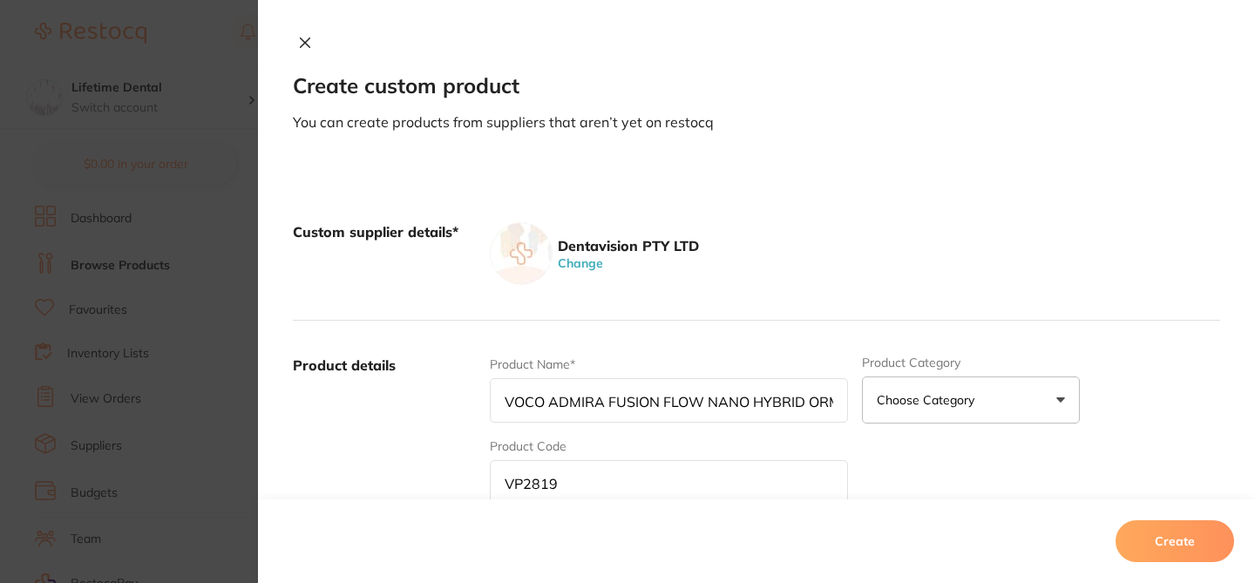
scroll to position [0, 265]
type input "VOCO ADMIRA FUSION FLOW NANO HYBRID ORMOCER COMPOSITE SYRINGE 2 X 2G A2"
click at [932, 293] on div "Custom supplier details* Dentavision PTY LTD Change" at bounding box center [756, 253] width 927 height 133
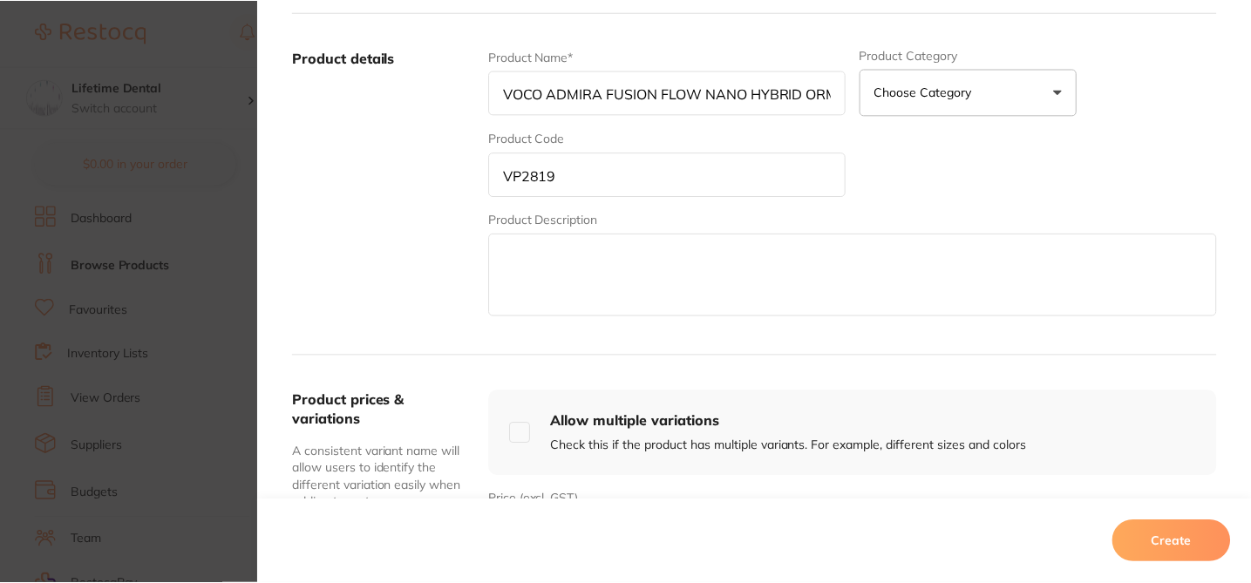
scroll to position [384, 0]
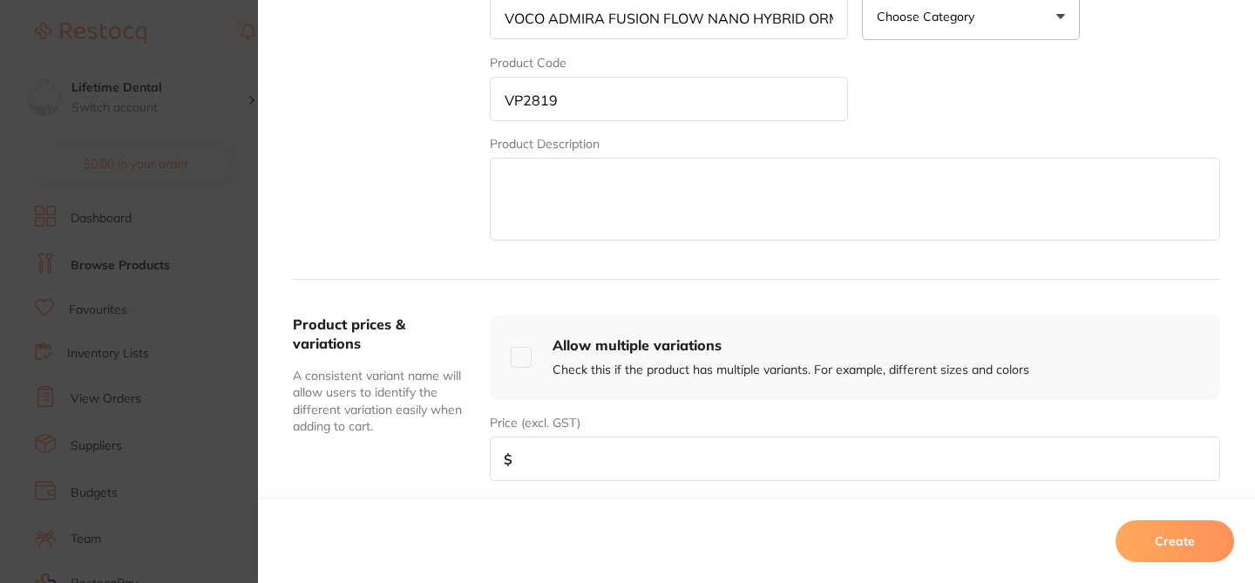
click at [600, 464] on input "number" at bounding box center [855, 459] width 730 height 44
paste input "132.66"
type input "132.66"
click at [1167, 550] on button "Create" at bounding box center [1175, 541] width 119 height 42
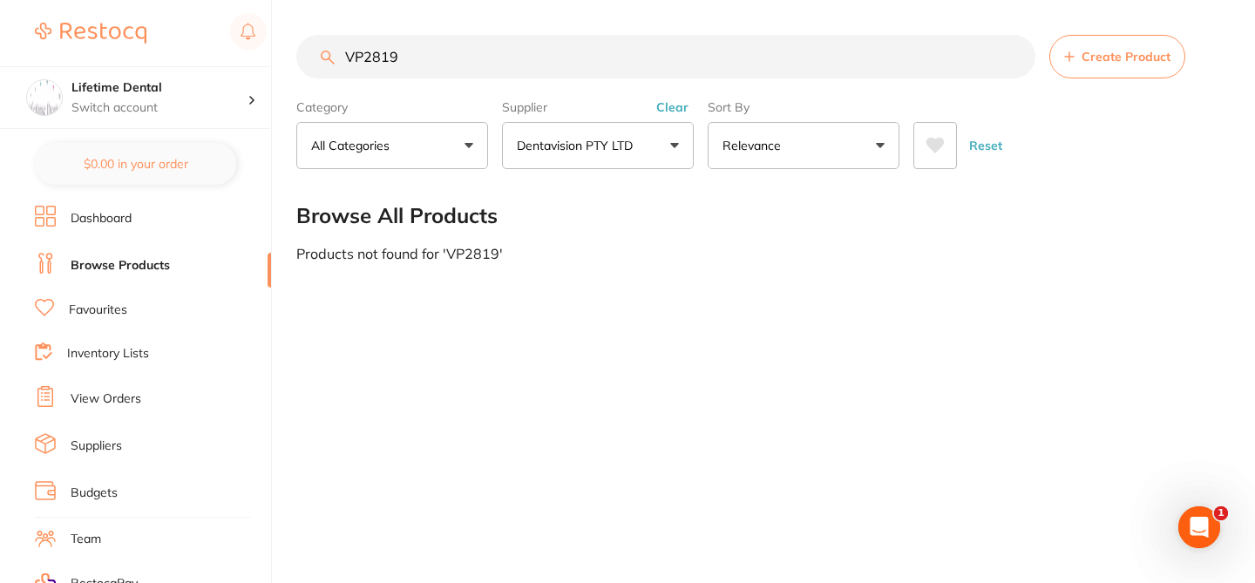
drag, startPoint x: 409, startPoint y: 62, endPoint x: 337, endPoint y: 49, distance: 72.7
click at [337, 49] on input "VP2819" at bounding box center [665, 57] width 739 height 44
paste input "784"
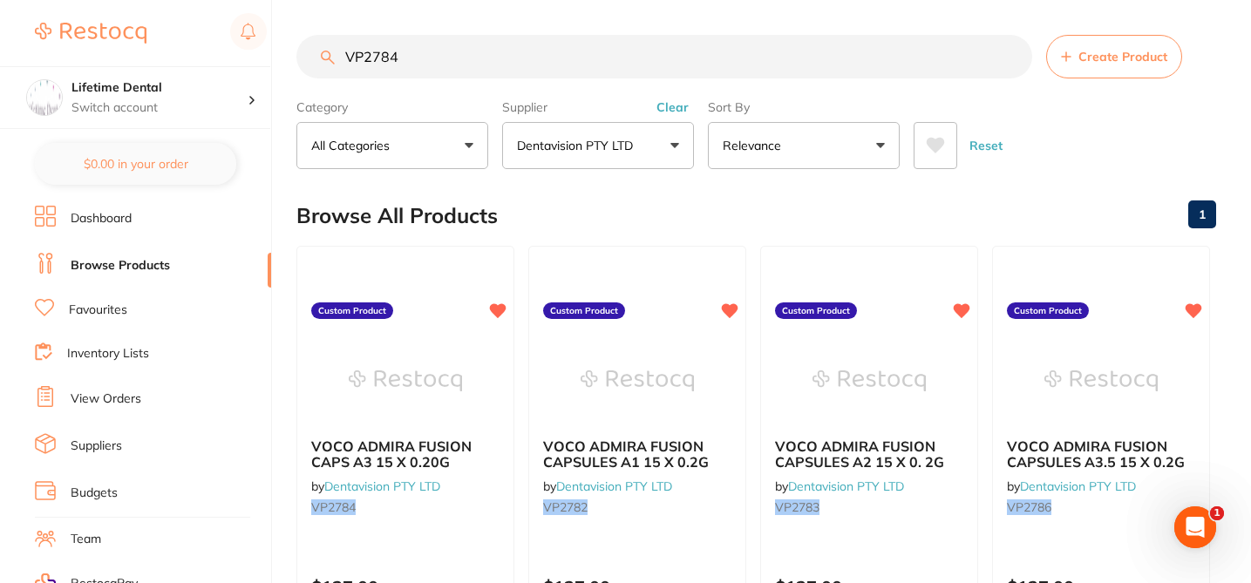
scroll to position [0, 0]
click at [540, 196] on div "Browse All Products 1" at bounding box center [756, 216] width 920 height 58
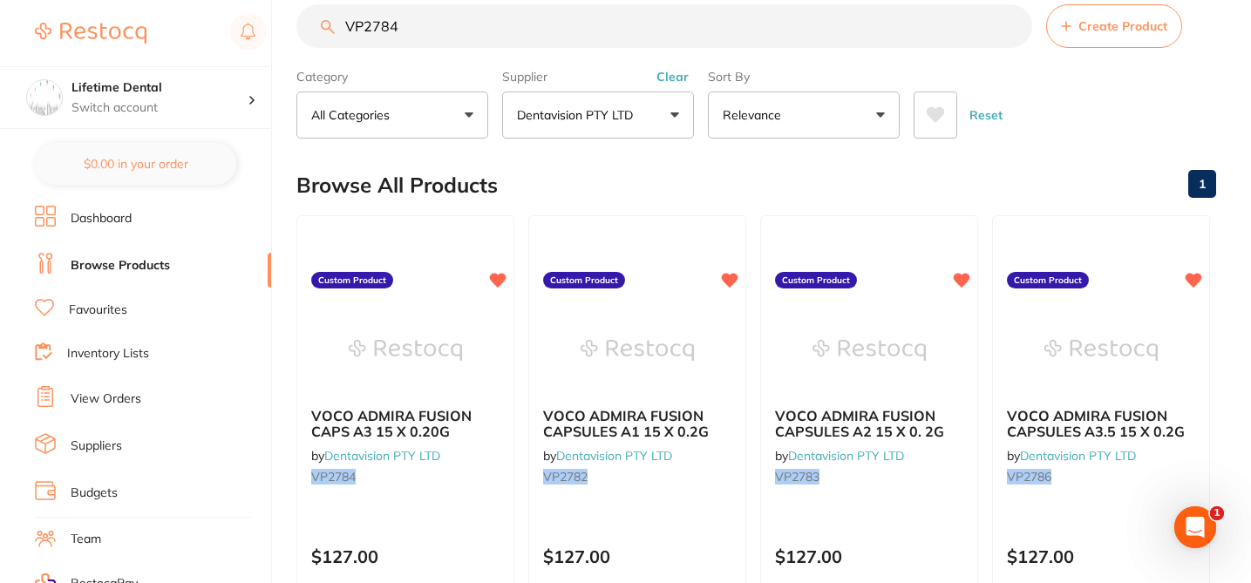
scroll to position [35, 0]
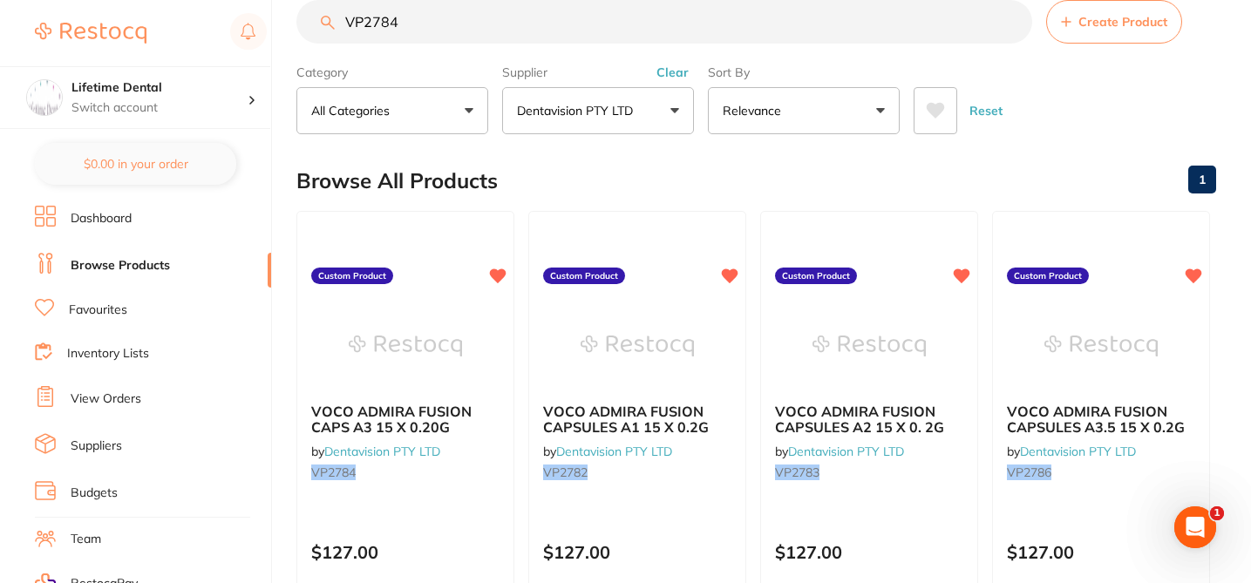
drag, startPoint x: 397, startPoint y: 26, endPoint x: 327, endPoint y: 24, distance: 70.6
click at [327, 24] on div "VP2784 Create Product" at bounding box center [756, 22] width 920 height 44
paste input "3"
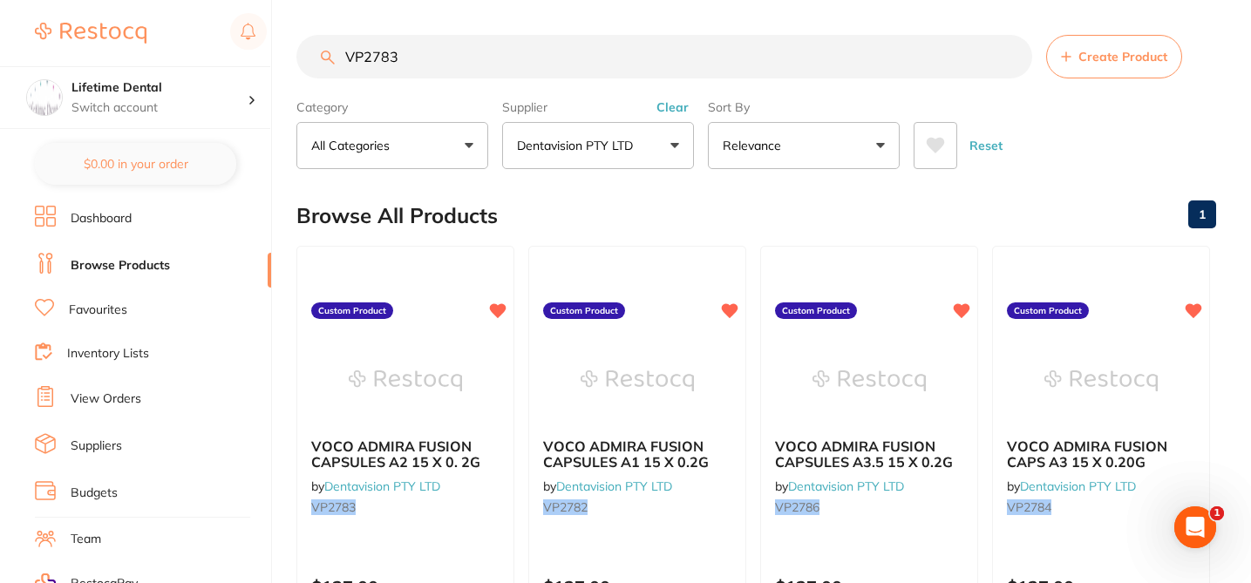
scroll to position [0, 0]
click at [565, 202] on div "Browse All Products 1" at bounding box center [756, 216] width 920 height 58
drag, startPoint x: 406, startPoint y: 50, endPoint x: 328, endPoint y: 46, distance: 78.5
click at [328, 46] on input "VP2783" at bounding box center [664, 57] width 736 height 44
paste input "PEDRY/GREEN"
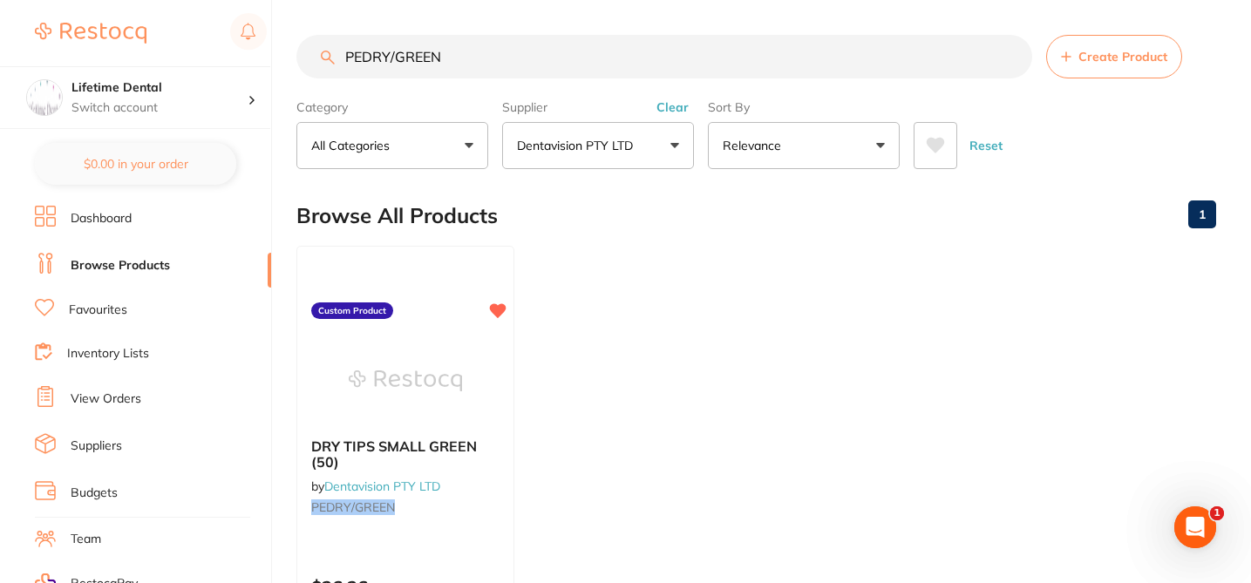
click at [569, 246] on ul "DRY TIPS SMALL GREEN (50) by Dentavision PTY LTD PEDRY/GREEN Custom Product $26…" at bounding box center [756, 496] width 920 height 501
drag, startPoint x: 457, startPoint y: 55, endPoint x: 311, endPoint y: 50, distance: 145.7
click at [311, 50] on input "PEDRY/GREEN" at bounding box center [664, 57] width 736 height 44
paste input "MICROBRUSH FINE"
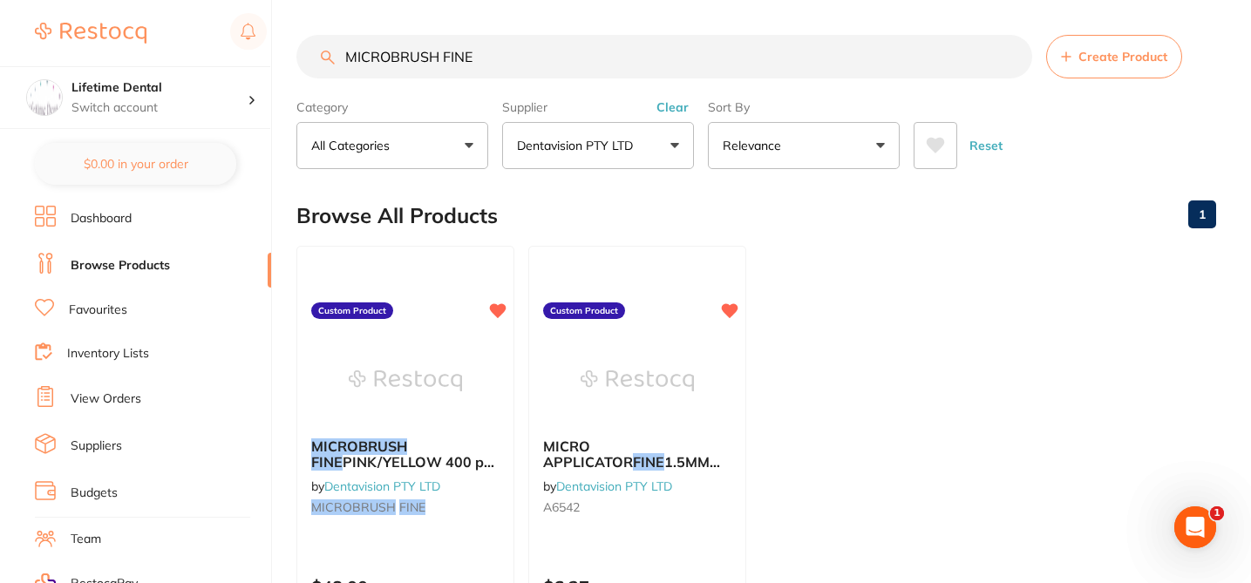
click at [582, 220] on div "Browse All Products 1" at bounding box center [756, 216] width 920 height 58
drag, startPoint x: 476, startPoint y: 22, endPoint x: 375, endPoint y: 6, distance: 102.3
click at [375, 6] on main "MICROBRUSH FINE Create Product Category All Categories All Categories No catego…" at bounding box center [773, 419] width 954 height 838
paste input "DL2610-R"
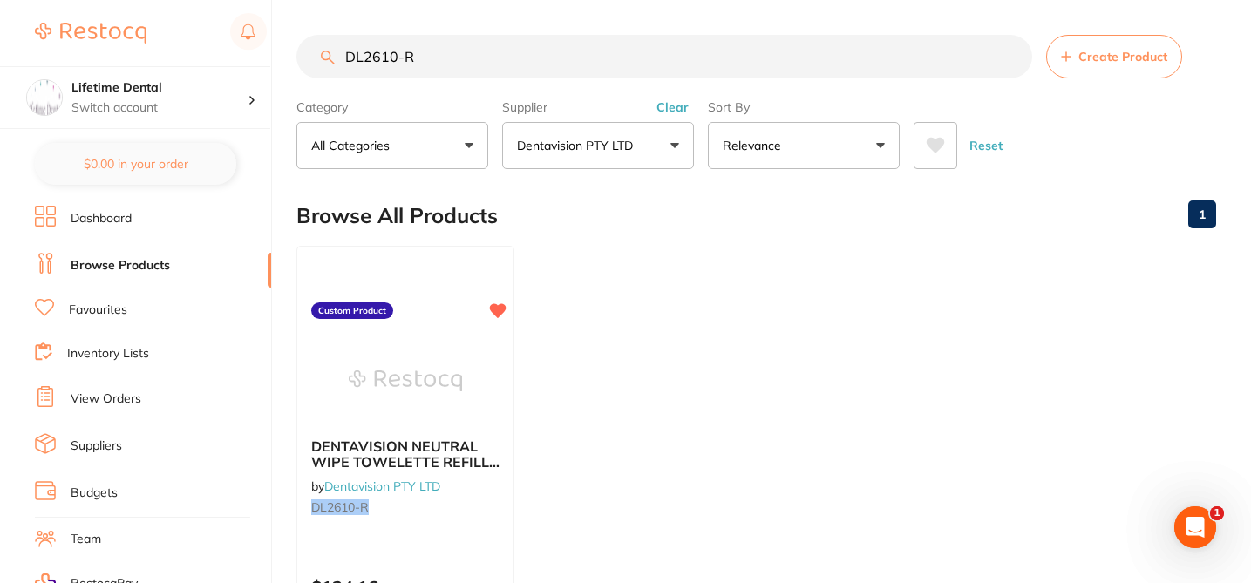
click at [560, 233] on div "Browse All Products 1" at bounding box center [756, 216] width 920 height 58
drag, startPoint x: 416, startPoint y: 61, endPoint x: 339, endPoint y: 48, distance: 77.8
click at [339, 55] on input "DL2610-R" at bounding box center [664, 57] width 736 height 44
paste input "MUNCTS38SS"
click at [588, 253] on ul "CTN COATS NITRILE P/F SMALL GLOVES (10 X 200) by Dentavision PTY LTD MUNCTS38SS…" at bounding box center [756, 496] width 920 height 501
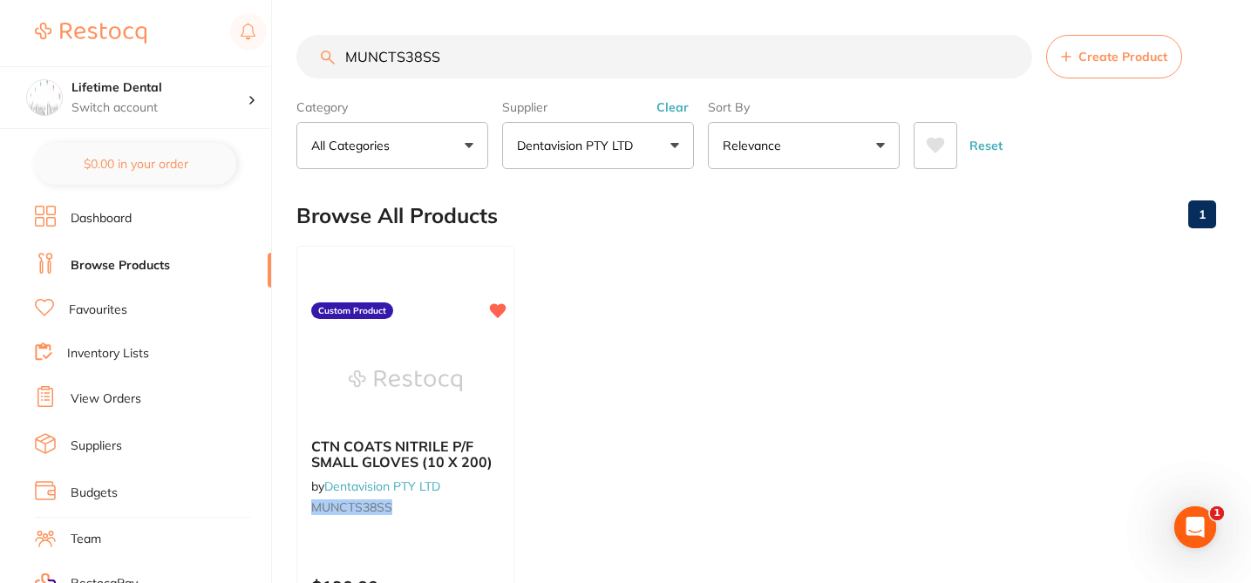
drag, startPoint x: 449, startPoint y: 57, endPoint x: 334, endPoint y: 40, distance: 116.2
click at [334, 40] on input "MUNCTS38SS" at bounding box center [664, 57] width 736 height 44
paste input "CRSIG90X257"
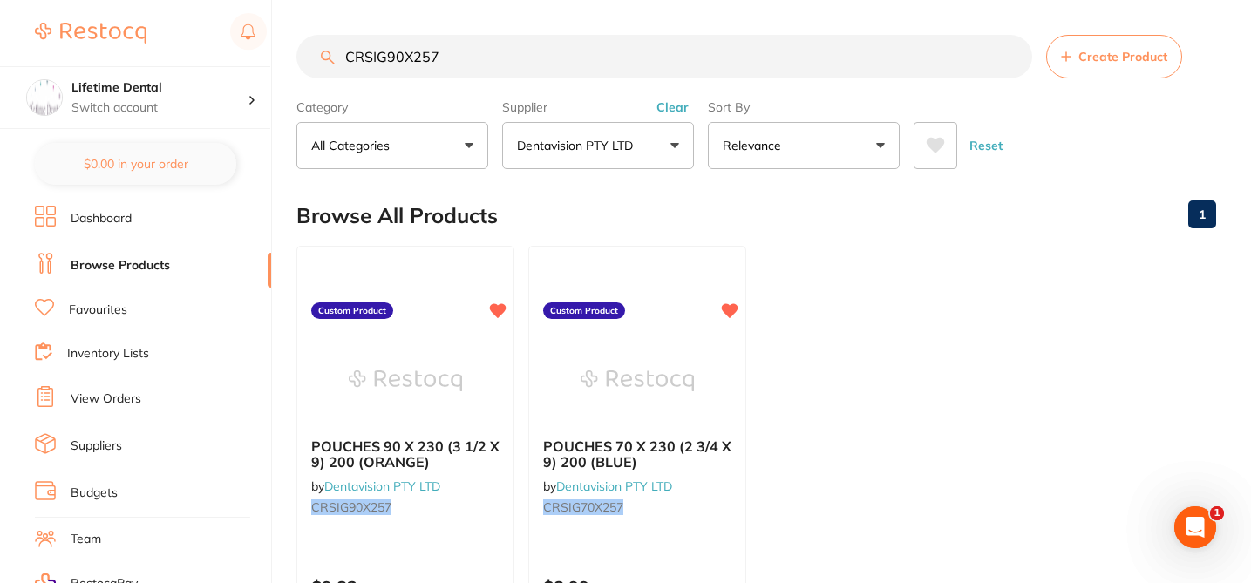
click at [580, 198] on div "Browse All Products 1" at bounding box center [756, 216] width 920 height 58
drag, startPoint x: 451, startPoint y: 31, endPoint x: 330, endPoint y: 6, distance: 123.6
click at [330, 6] on main "CRSIG90X257 Create Product Category All Categories All Categories No categories…" at bounding box center [773, 419] width 954 height 838
paste input "57X133"
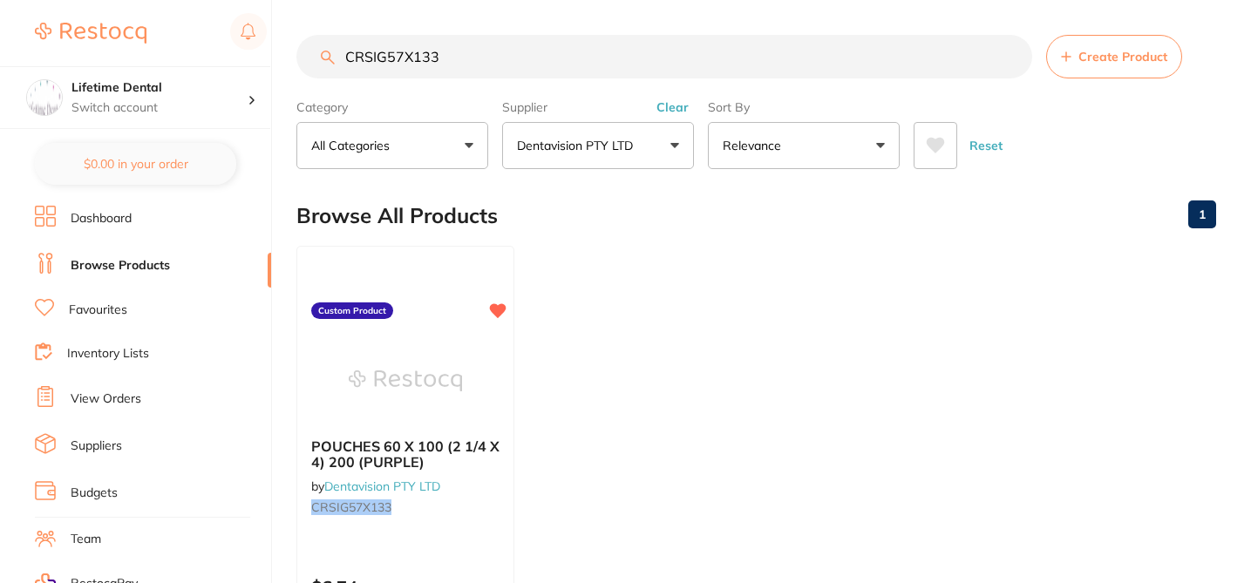
click at [787, 275] on ul "POUCHES 60 X 100 (2 1/4 X 4) 200 (PURPLE) by Dentavision PTY LTD CRSIG57X133 Cu…" at bounding box center [756, 496] width 920 height 501
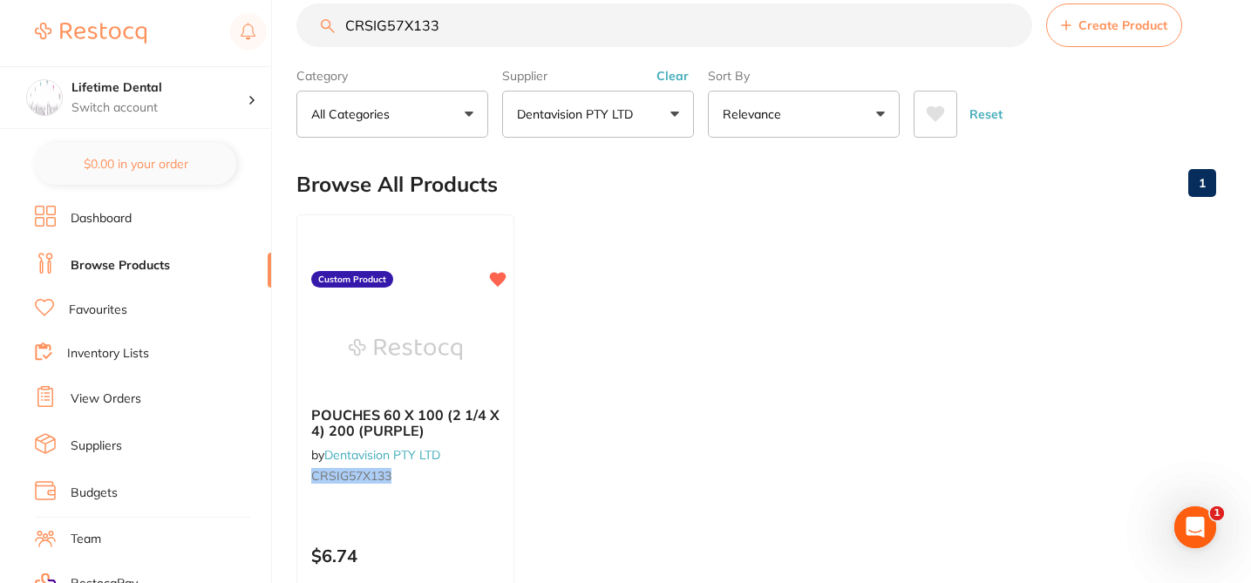
scroll to position [35, 0]
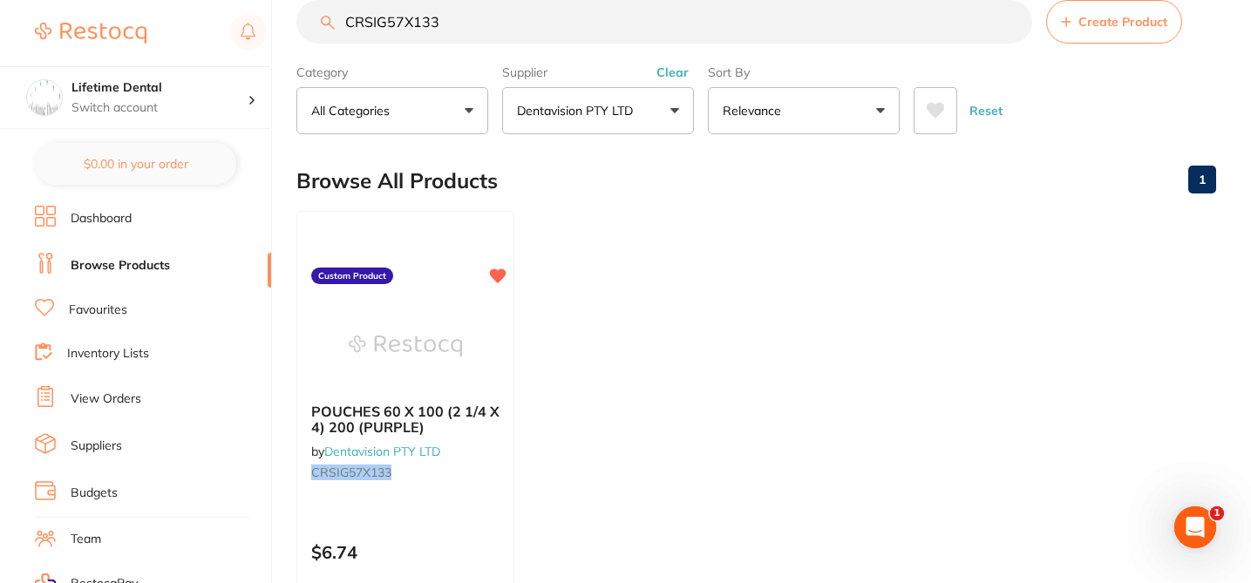
drag, startPoint x: 440, startPoint y: 27, endPoint x: 343, endPoint y: 26, distance: 96.8
click at [343, 26] on input "CRSIG57X133" at bounding box center [664, 22] width 736 height 44
paste input "HD600ASST"
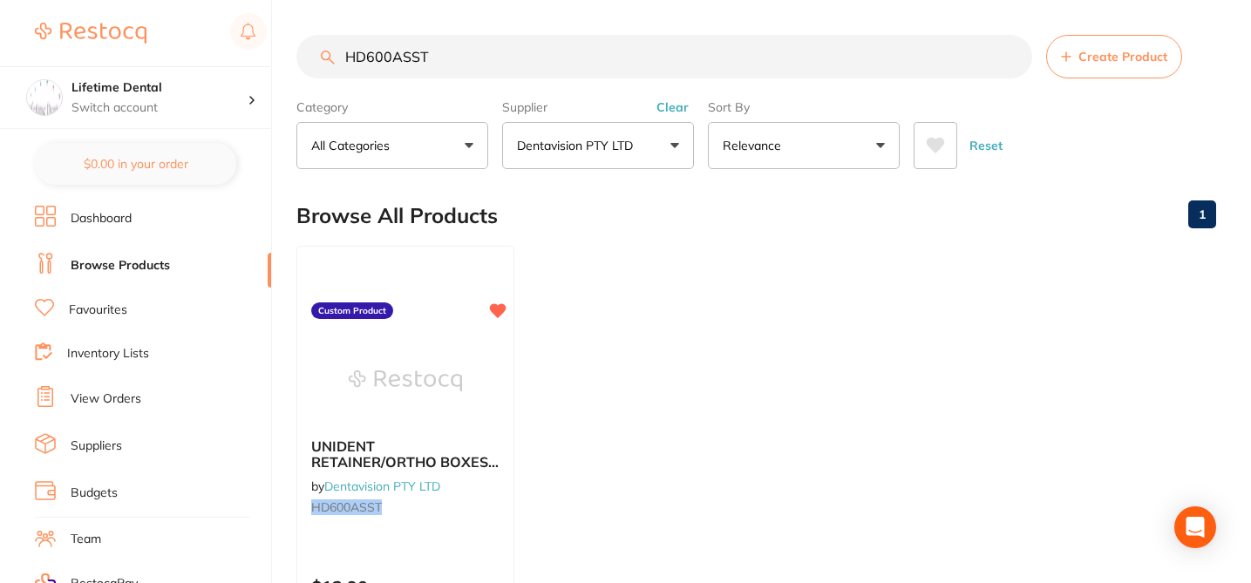
click at [560, 220] on div "Browse All Products 1" at bounding box center [756, 216] width 920 height 58
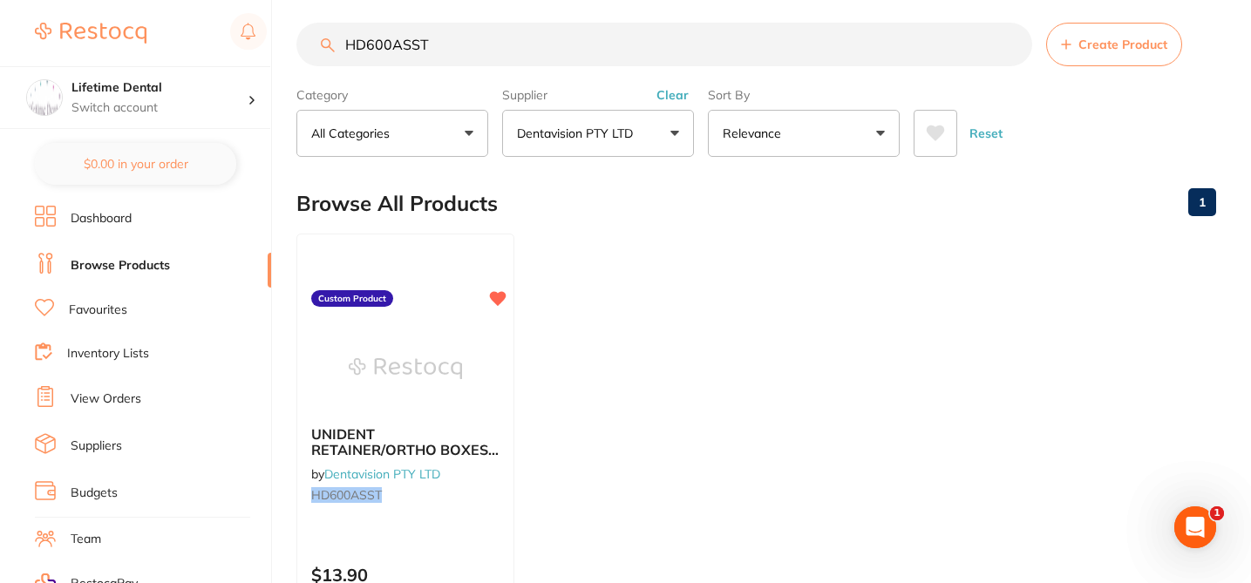
scroll to position [4, 0]
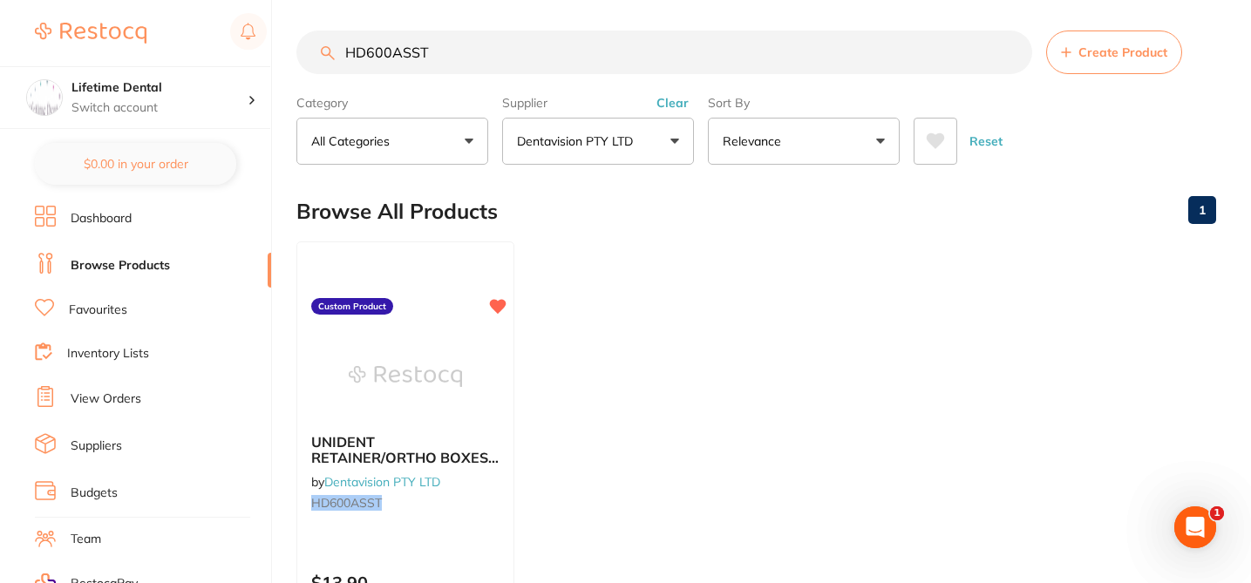
drag, startPoint x: 423, startPoint y: 23, endPoint x: 336, endPoint y: 17, distance: 86.4
click at [338, 16] on main "HD600ASST Create Product Category All Categories All Categories No categories f…" at bounding box center [773, 415] width 954 height 838
click at [549, 220] on div "Browse All Products 1" at bounding box center [756, 211] width 920 height 58
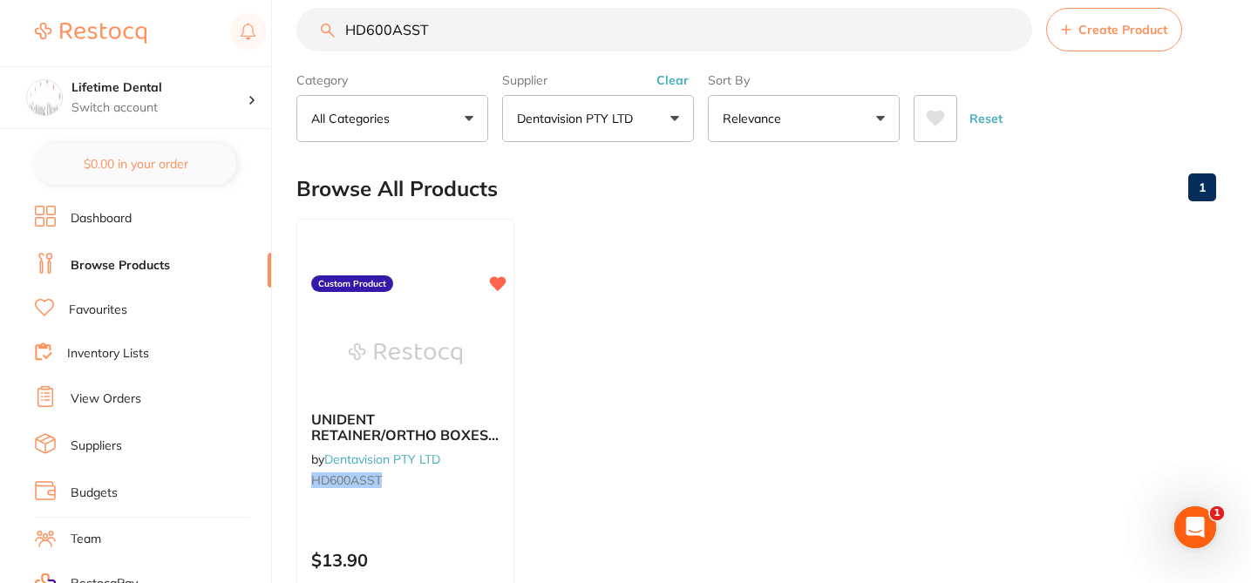
scroll to position [9, 0]
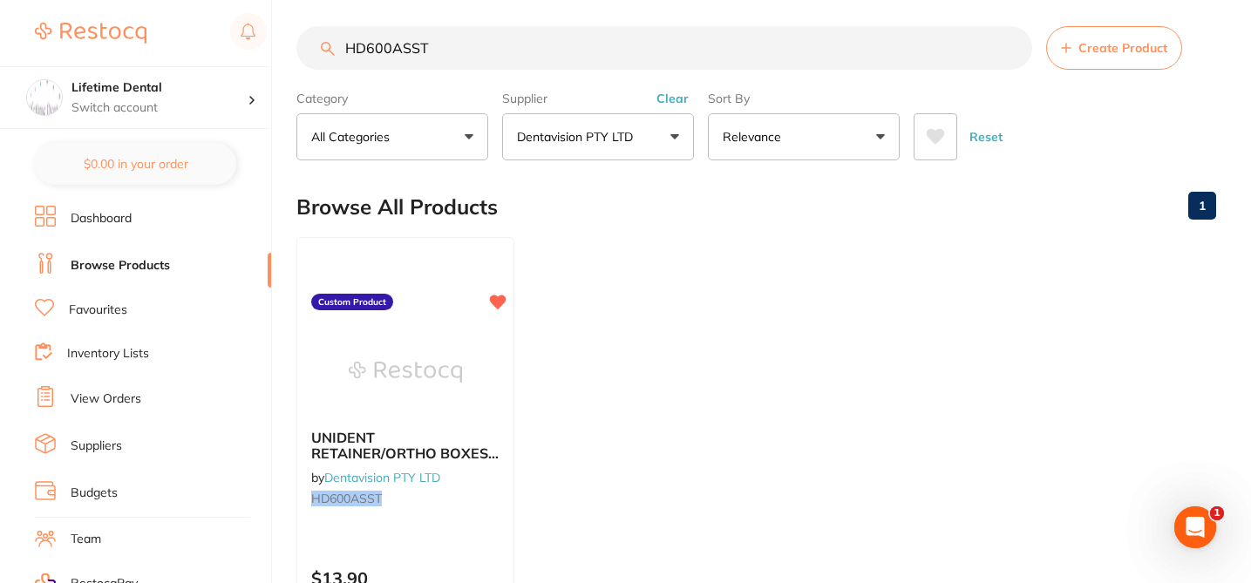
drag, startPoint x: 430, startPoint y: 24, endPoint x: 325, endPoint y: 15, distance: 105.0
click at [325, 15] on main "HD600ASST Create Product Category All Categories All Categories No categories f…" at bounding box center [773, 410] width 954 height 838
click at [559, 255] on ul "UNIDENT RETAINER/ORTHO BOXES (10) by Dentavision PTY LTD HD600ASST Custom Produ…" at bounding box center [756, 487] width 920 height 501
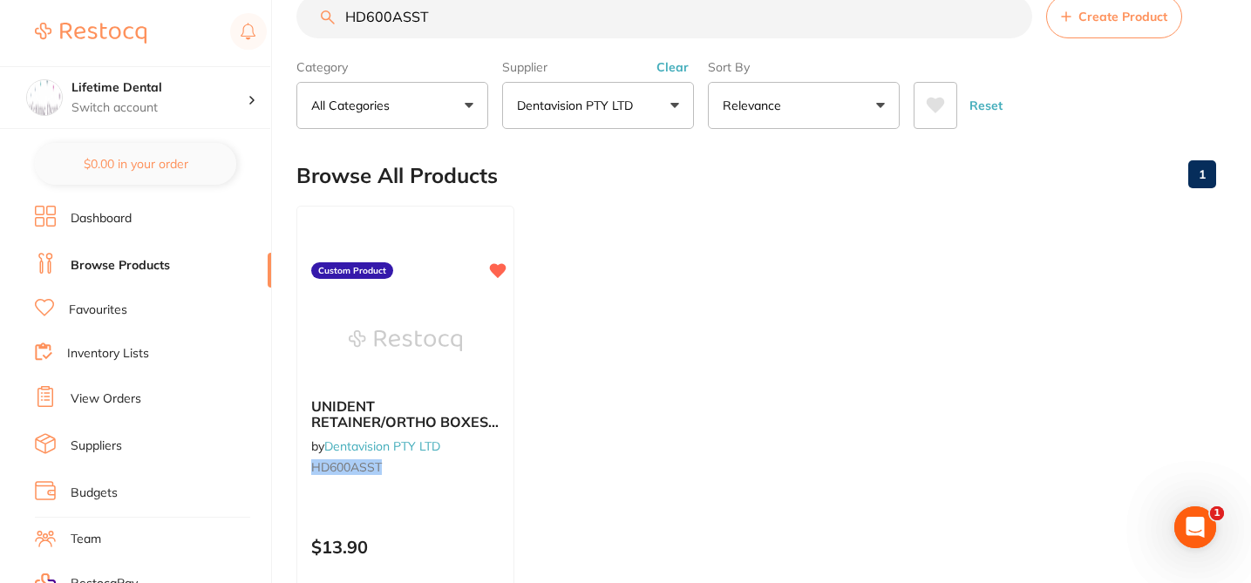
scroll to position [0, 0]
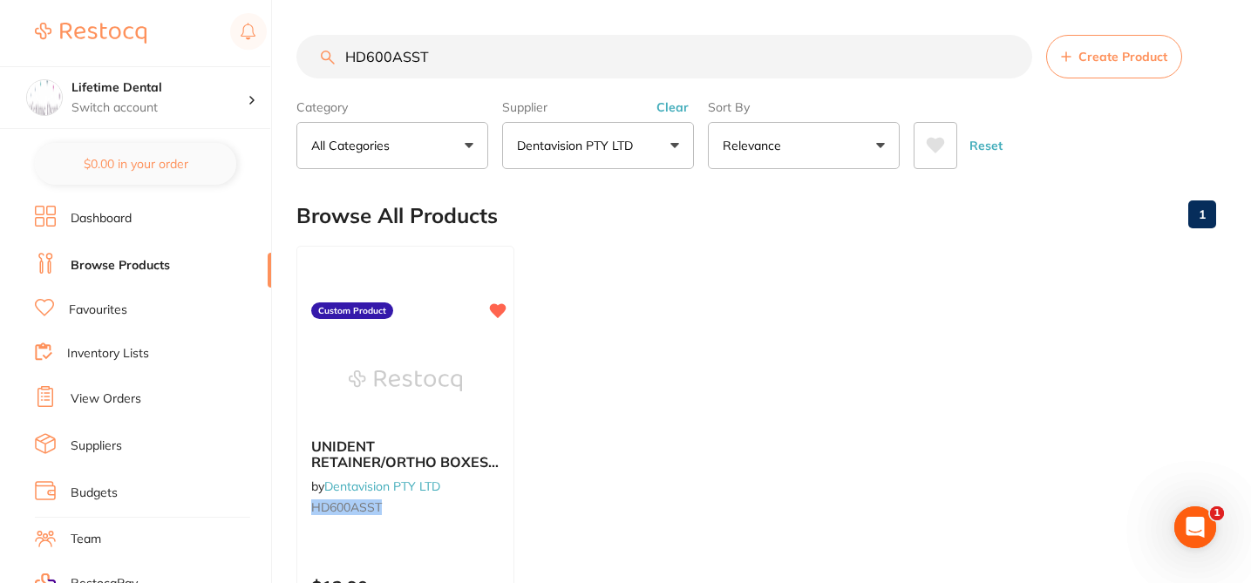
drag, startPoint x: 433, startPoint y: 13, endPoint x: 356, endPoint y: 13, distance: 76.7
click at [356, 13] on main "HD600ASST Create Product Category All Categories All Categories No categories f…" at bounding box center [773, 419] width 954 height 838
paste input "JJW9970"
click at [560, 211] on div "Browse All Products 1" at bounding box center [756, 216] width 920 height 58
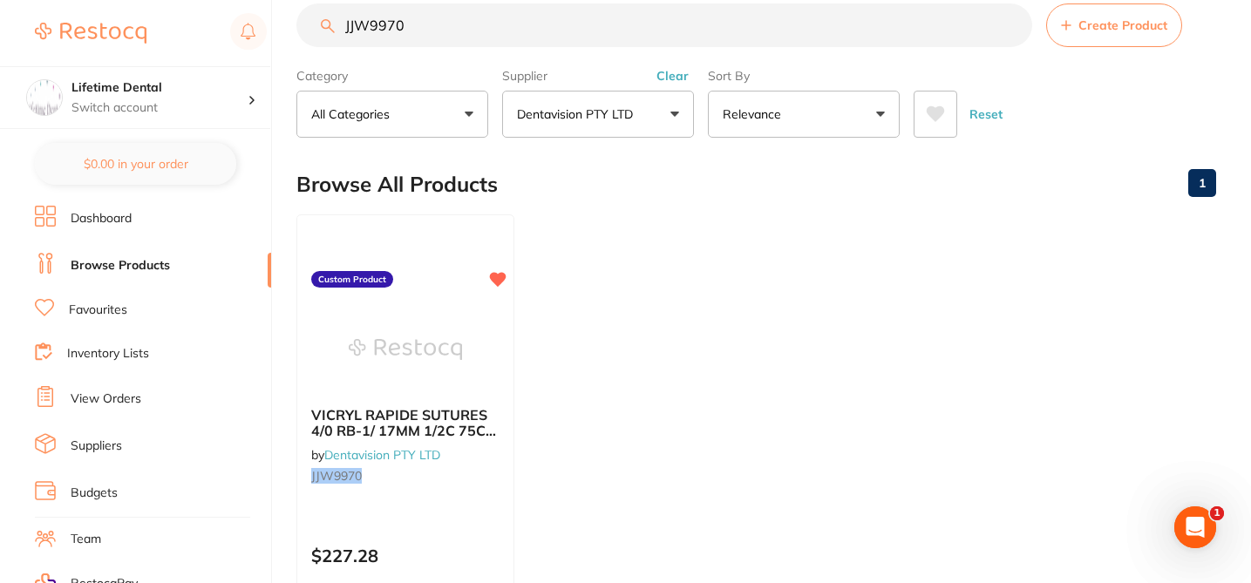
scroll to position [35, 0]
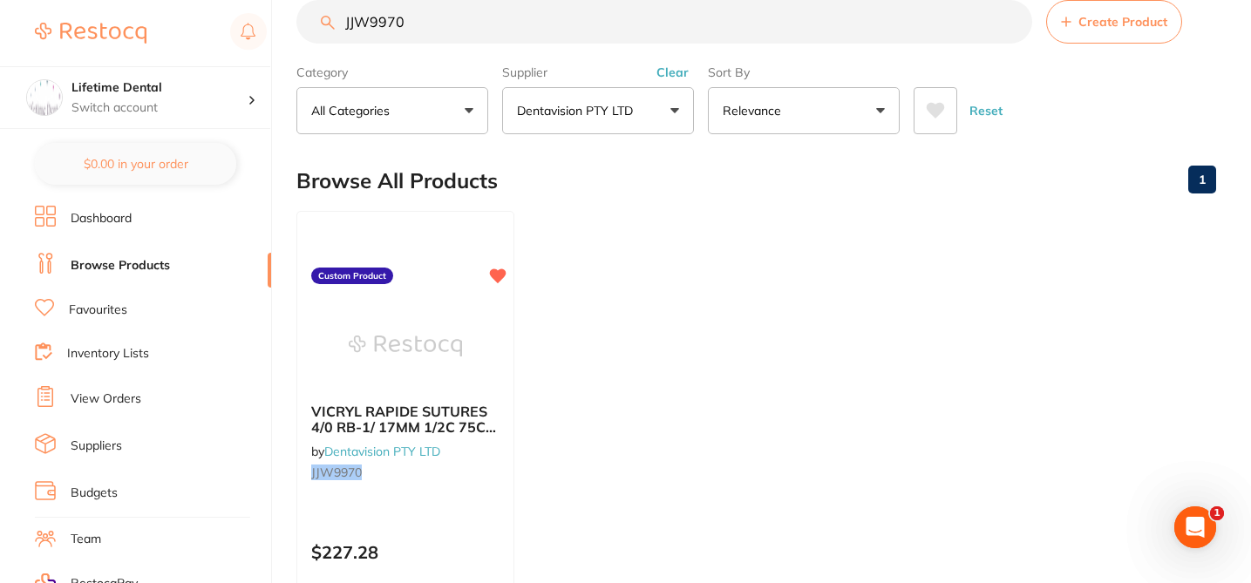
drag, startPoint x: 411, startPoint y: 21, endPoint x: 338, endPoint y: 24, distance: 72.4
click at [338, 24] on input "JJW9970" at bounding box center [664, 22] width 736 height 44
paste input "DOCHEM LOOP"
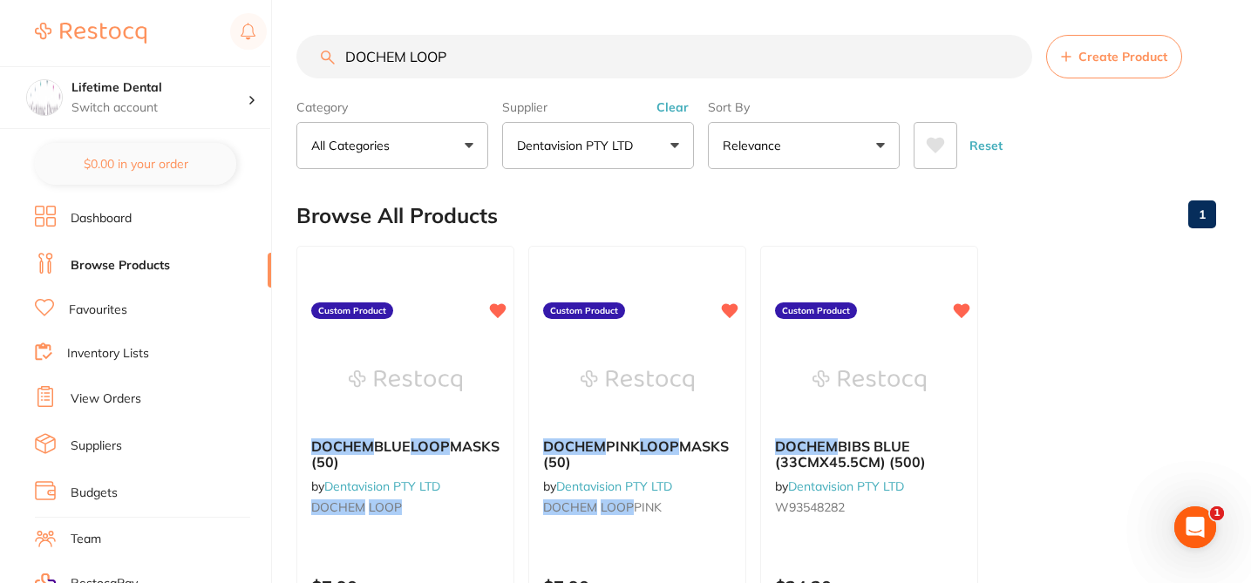
scroll to position [0, 0]
click at [707, 188] on div "Browse All Products 1" at bounding box center [756, 216] width 920 height 58
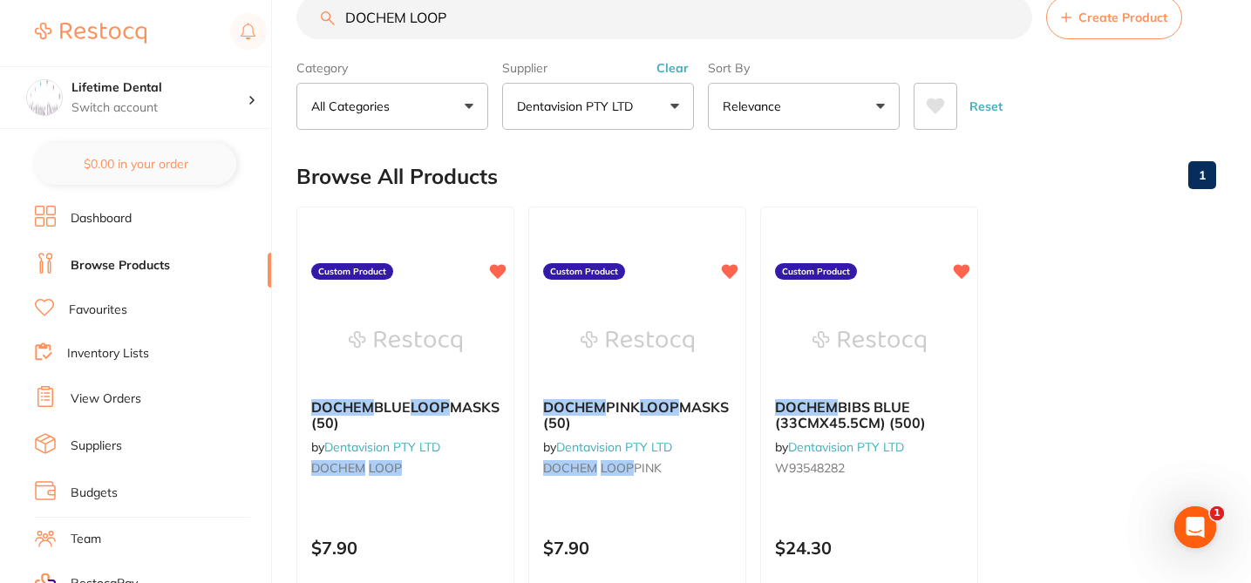
scroll to position [35, 0]
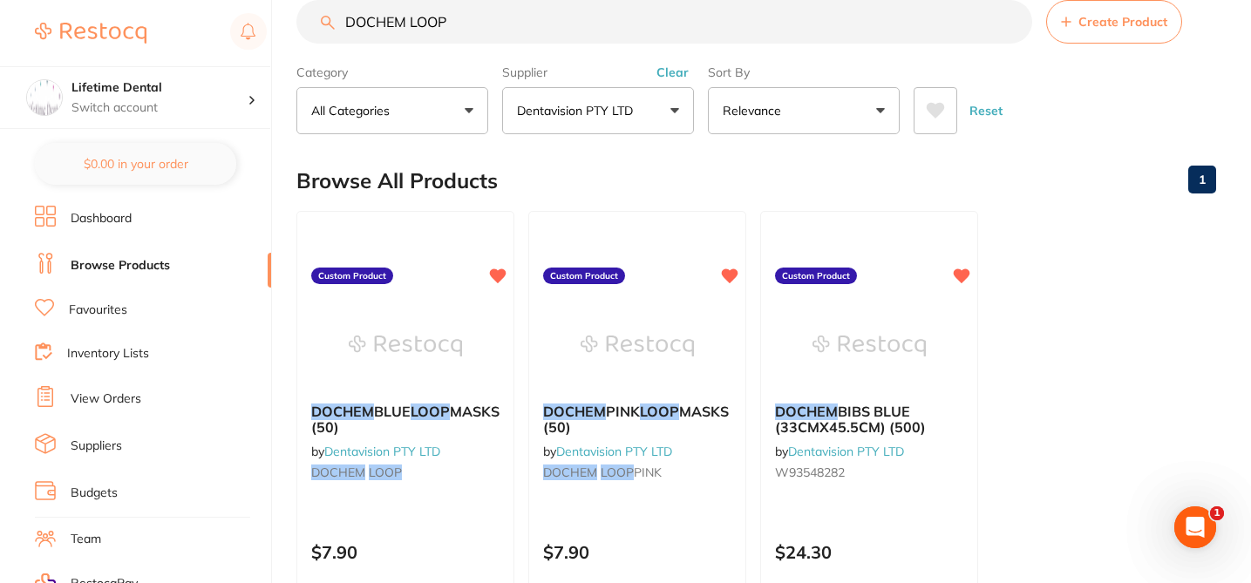
drag, startPoint x: 449, startPoint y: 26, endPoint x: 334, endPoint y: 20, distance: 115.2
click at [334, 20] on div "DOCHEM LOOP Create Product" at bounding box center [756, 22] width 920 height 44
paste input "JJW9970"
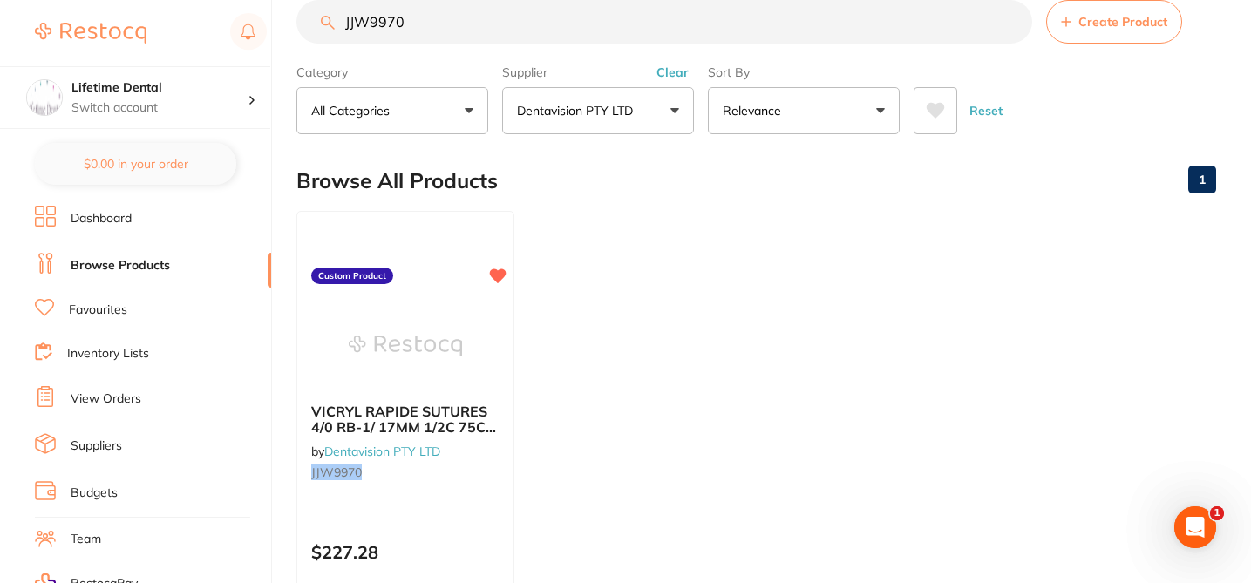
scroll to position [0, 0]
drag, startPoint x: 413, startPoint y: 27, endPoint x: 301, endPoint y: 25, distance: 112.4
click at [301, 27] on input "JJW9970" at bounding box center [664, 22] width 736 height 44
drag, startPoint x: 395, startPoint y: 22, endPoint x: 330, endPoint y: 17, distance: 64.7
click at [330, 17] on div "JJW9970 Create Product" at bounding box center [756, 22] width 920 height 44
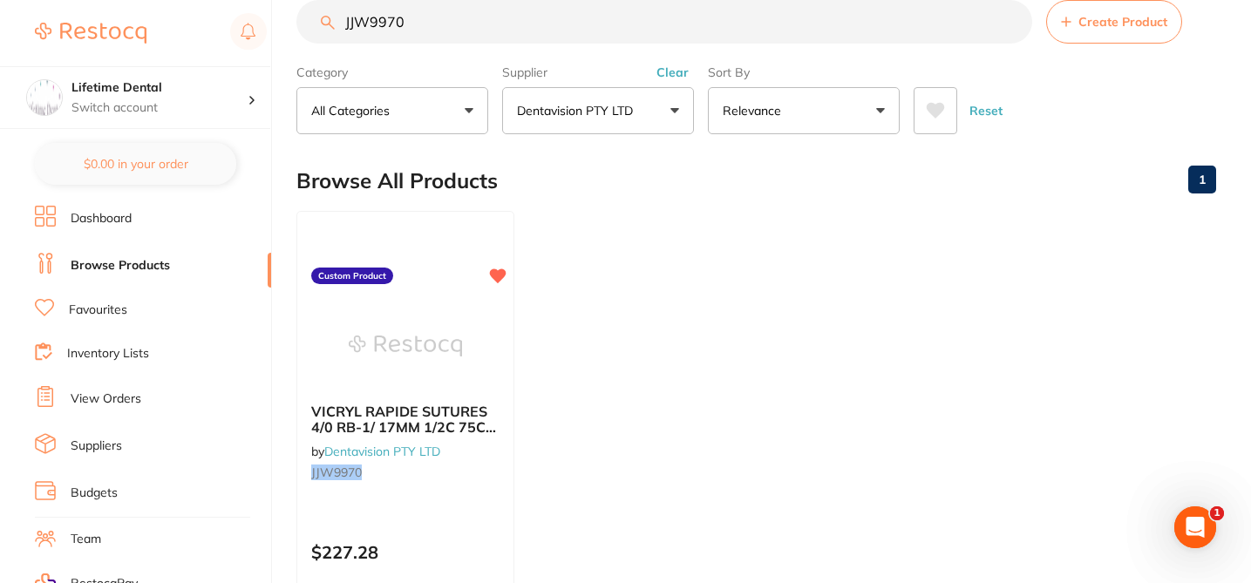
paste input "3M56874"
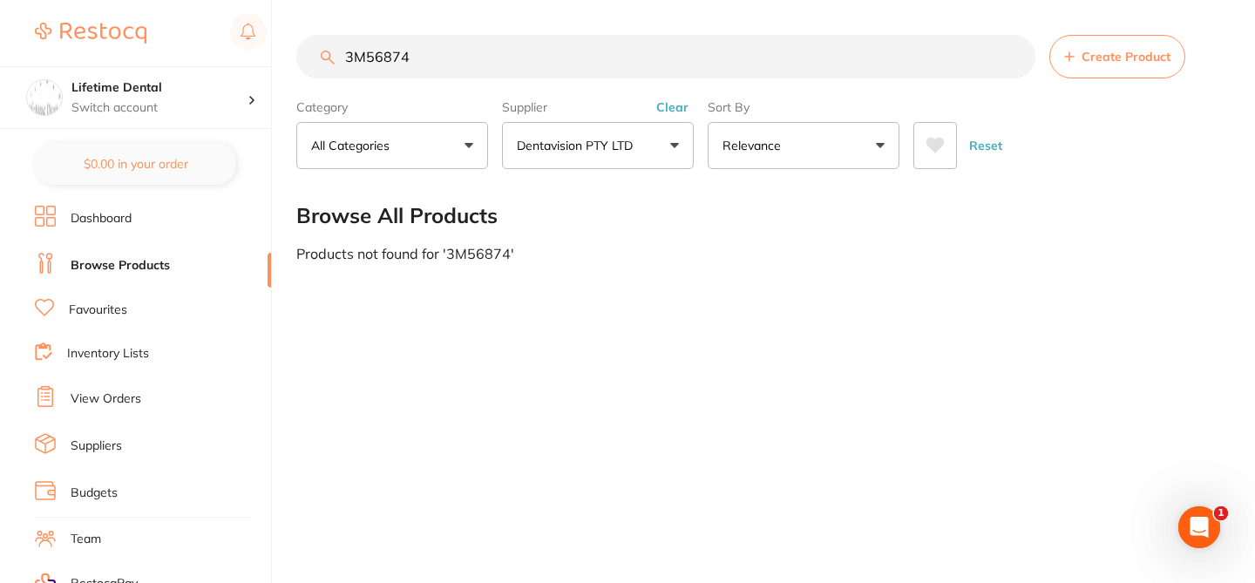
type input "3M56874"
click at [1103, 64] on button "Create Product" at bounding box center [1117, 57] width 136 height 44
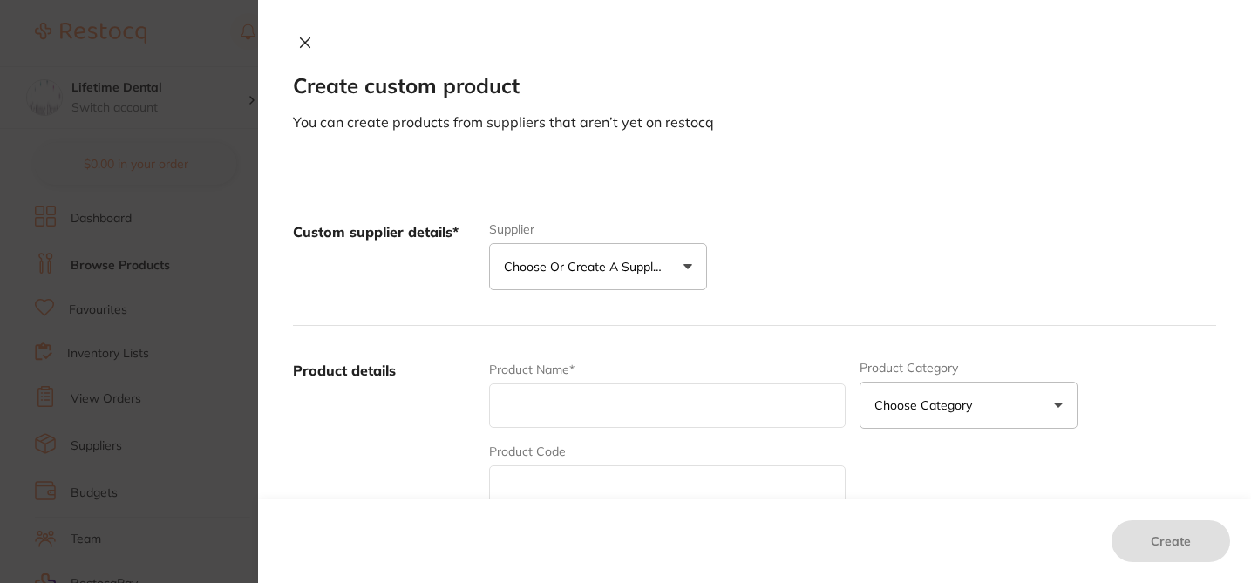
click at [615, 265] on p "Choose or create a supplier" at bounding box center [587, 266] width 166 height 17
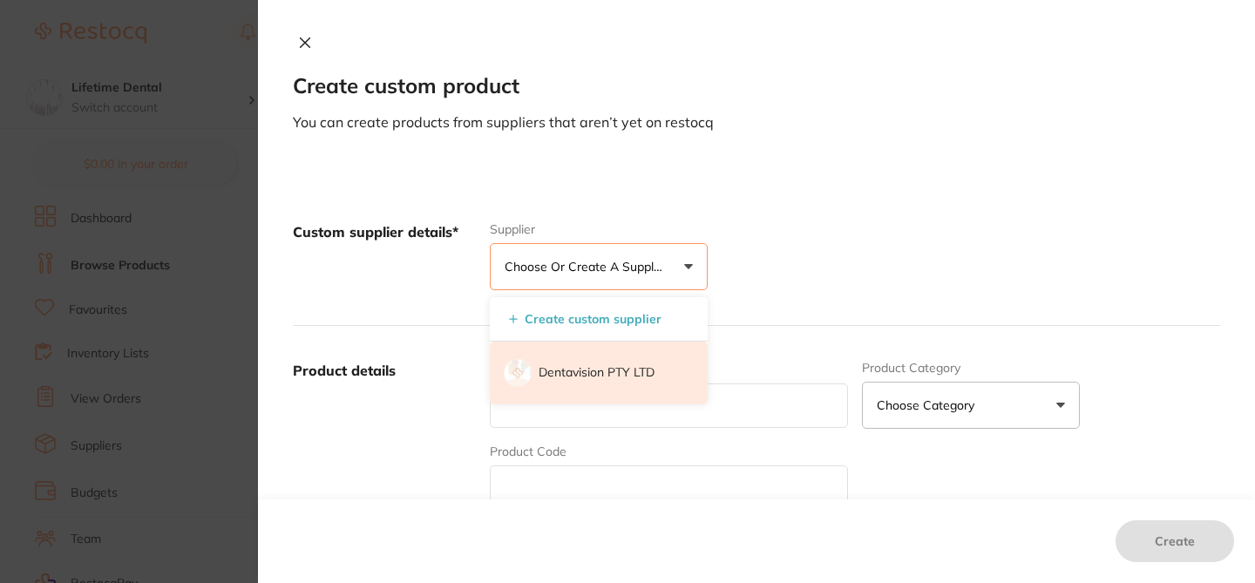
click at [605, 368] on p "Dentavision PTY LTD" at bounding box center [597, 372] width 116 height 17
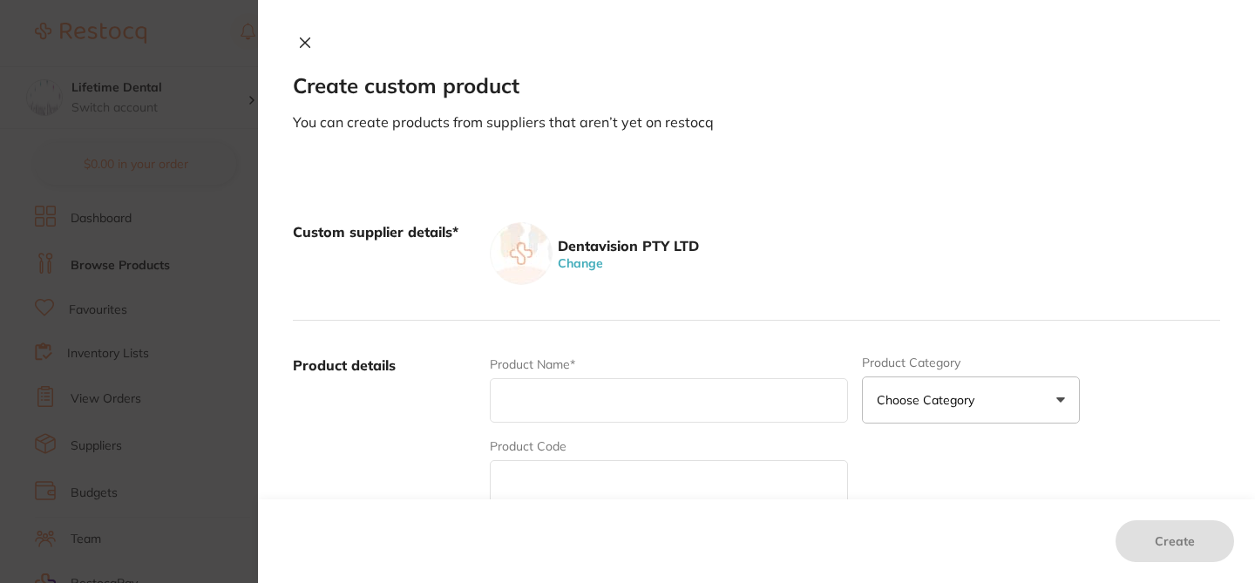
click at [534, 473] on input "text" at bounding box center [669, 482] width 358 height 44
paste input "3M56874"
type input "3M56874"
click at [536, 397] on input "text" at bounding box center [669, 400] width 358 height 44
paste input "3M RELYX UNICEM 2 RESIN CEMENT CLICKER TRANSLUCENT"
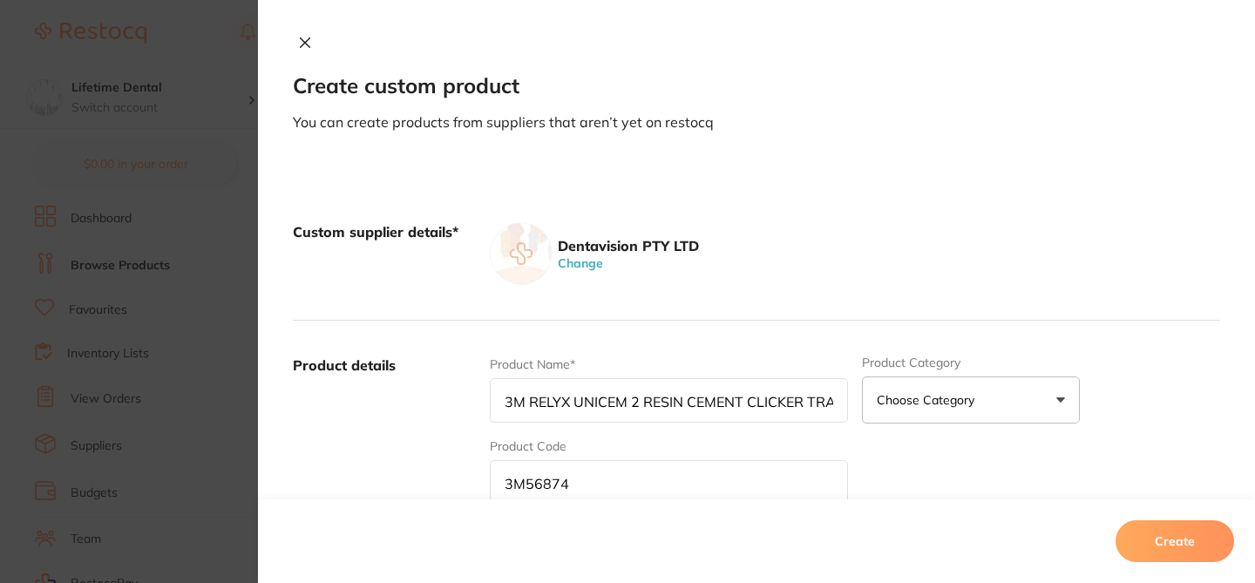
scroll to position [0, 78]
type input "3M RELYX UNICEM 2 RESIN CEMENT CLICKER TRANSLUCENT"
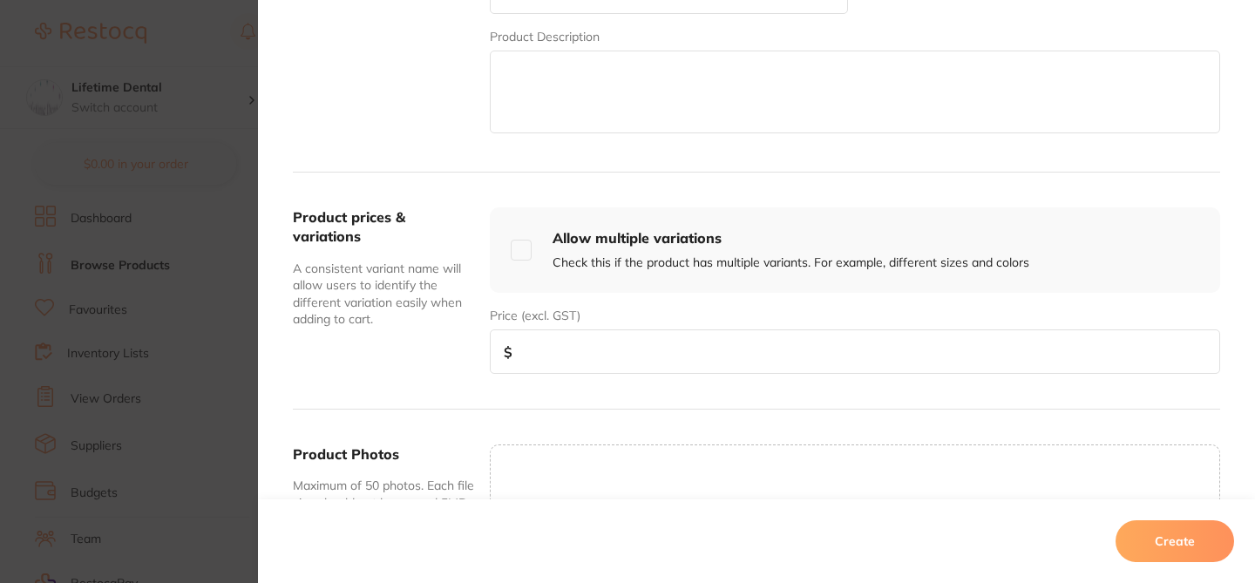
scroll to position [513, 0]
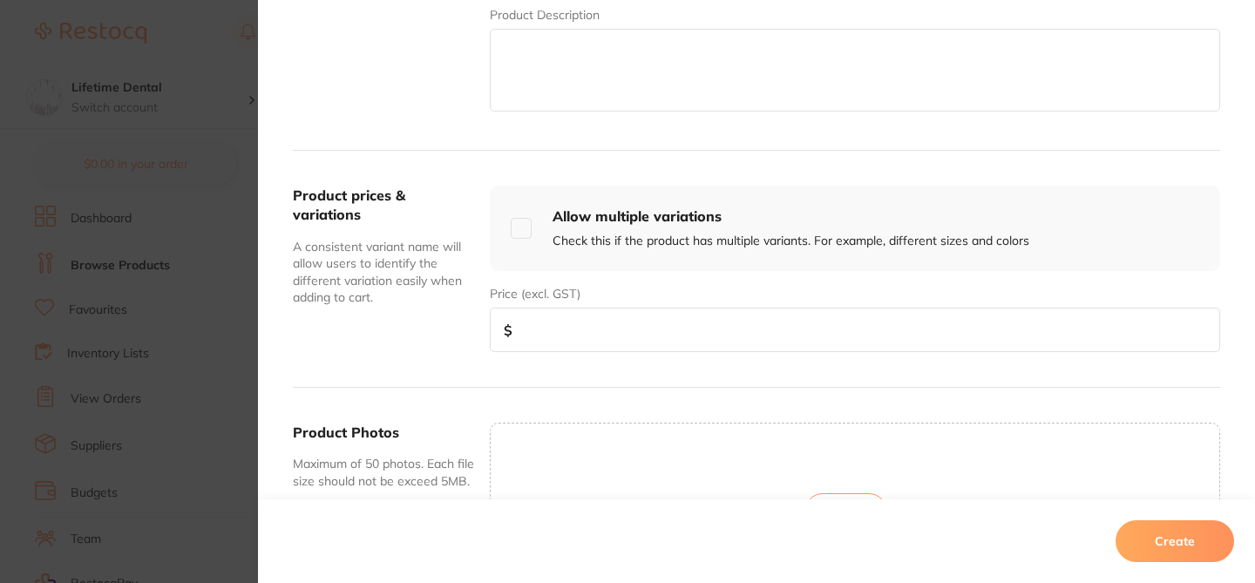
click at [662, 322] on input "number" at bounding box center [855, 330] width 730 height 44
paste input "295.00"
type input "295.00"
click at [1158, 538] on button "Create" at bounding box center [1175, 541] width 119 height 42
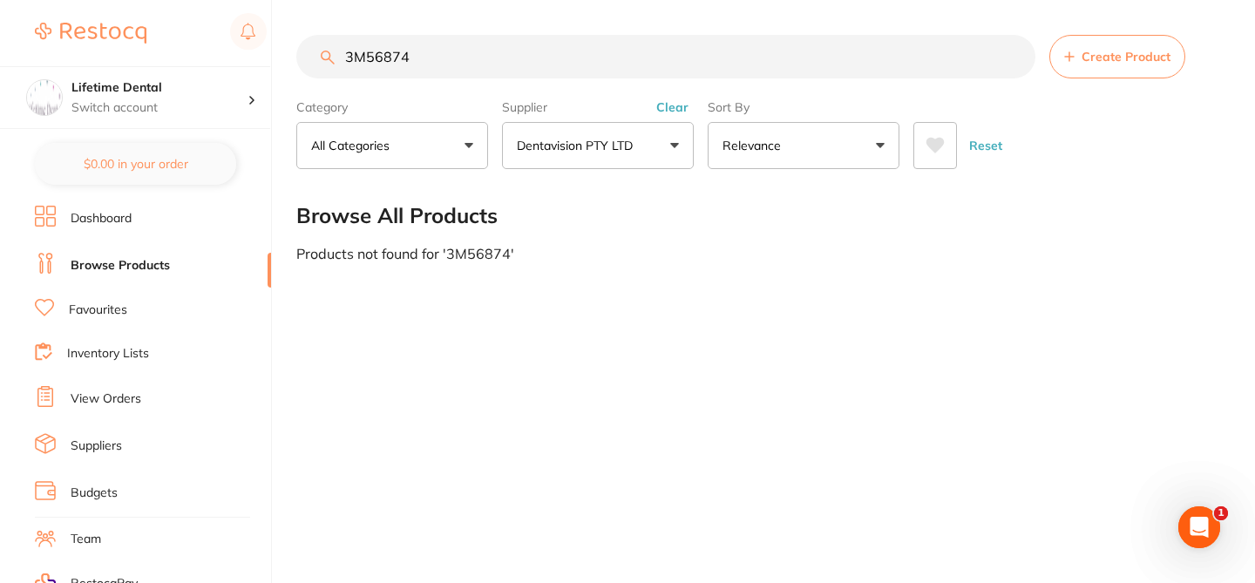
drag, startPoint x: 414, startPoint y: 58, endPoint x: 329, endPoint y: 46, distance: 86.2
click at [329, 47] on input "3M56874" at bounding box center [665, 57] width 739 height 44
paste input "977"
type input "3M56977"
click at [1089, 55] on span "Create Product" at bounding box center [1126, 57] width 89 height 14
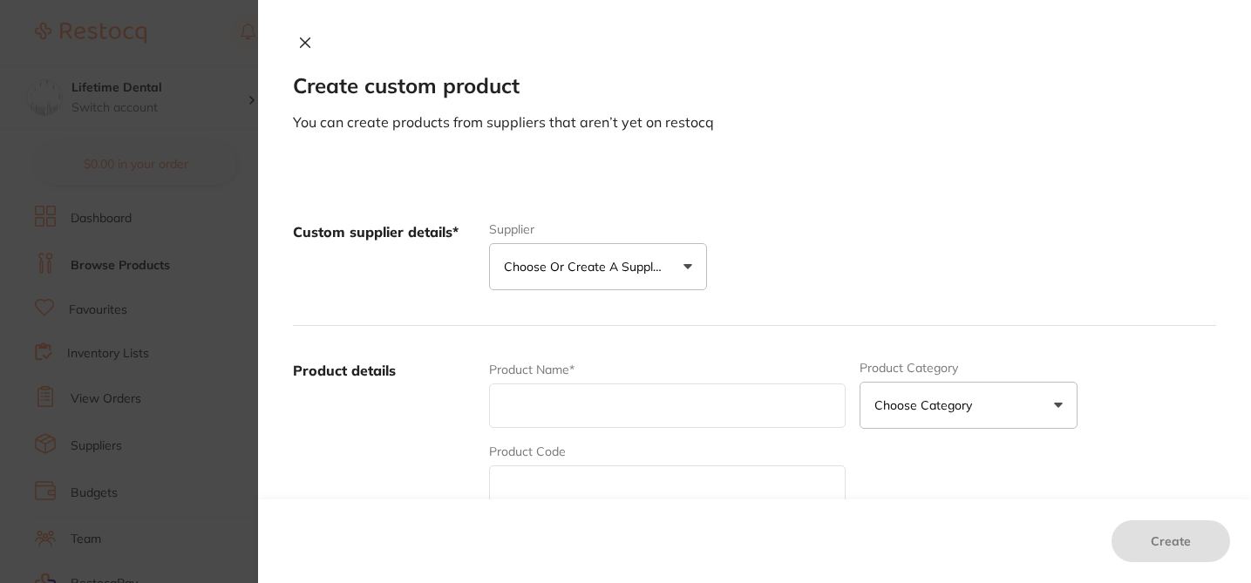
click at [582, 265] on p "Choose or create a supplier" at bounding box center [587, 266] width 166 height 17
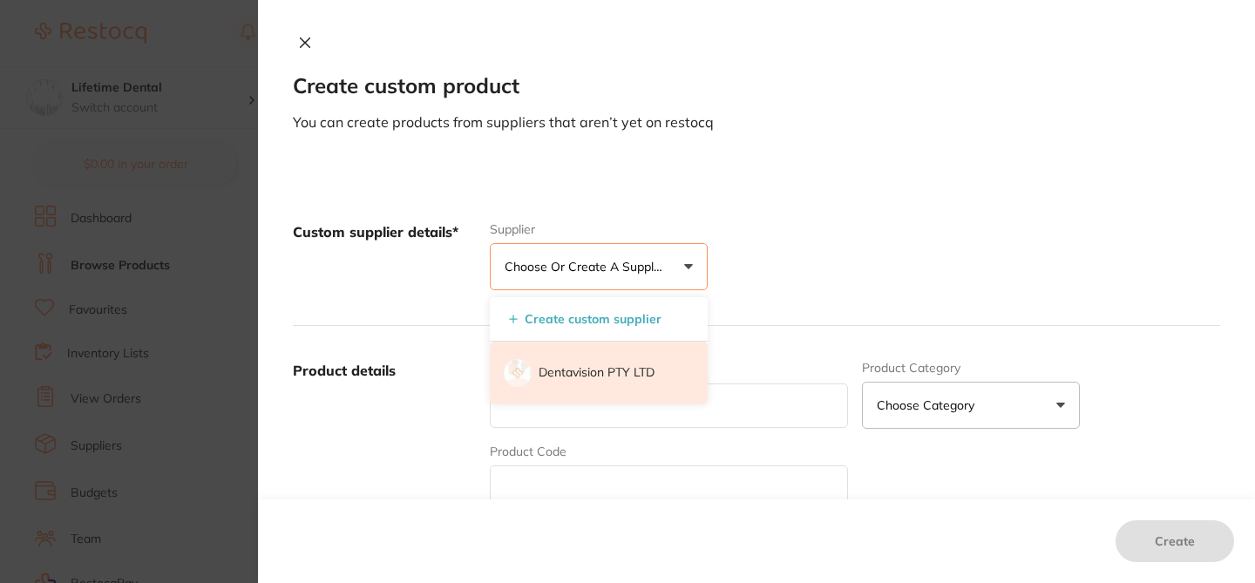
scroll to position [0, 0]
click at [576, 364] on p "Dentavision PTY LTD" at bounding box center [597, 372] width 116 height 17
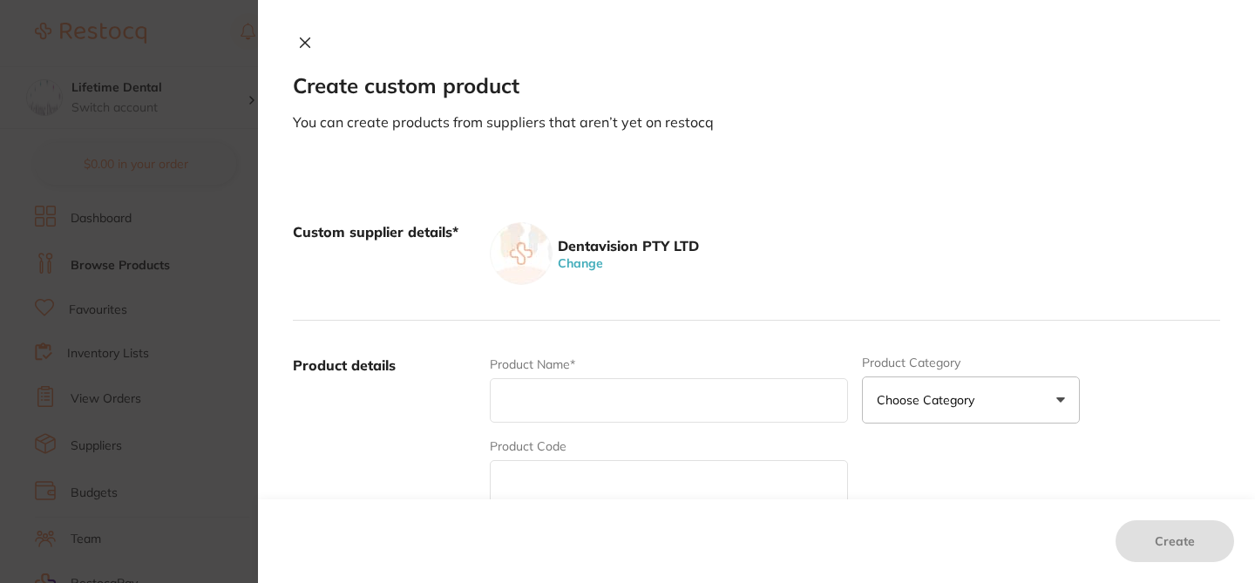
click at [529, 479] on input "text" at bounding box center [669, 482] width 358 height 44
paste input "3M56977"
type input "3M56977"
click at [514, 399] on input "text" at bounding box center [669, 400] width 358 height 44
paste input "3M RELYX UNIVERSAL VALUE PACK TRANSULCENT (3X 3.4G)"
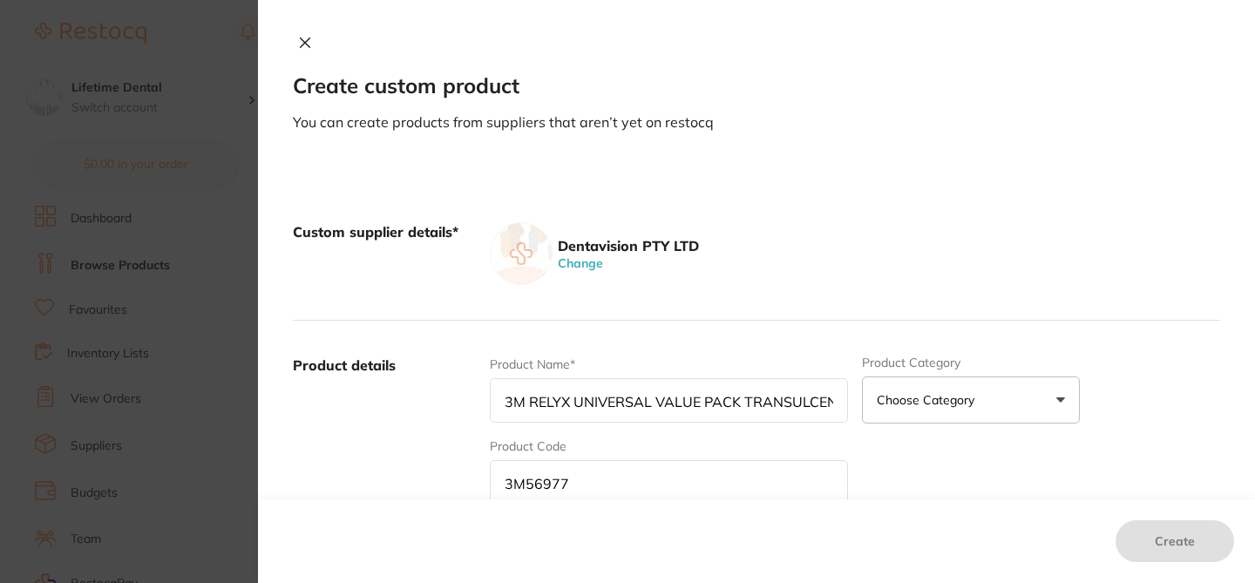
scroll to position [0, 77]
type input "3M RELYX UNIVERSAL VALUE PACK TRANSULCENT (3X 3.4G)"
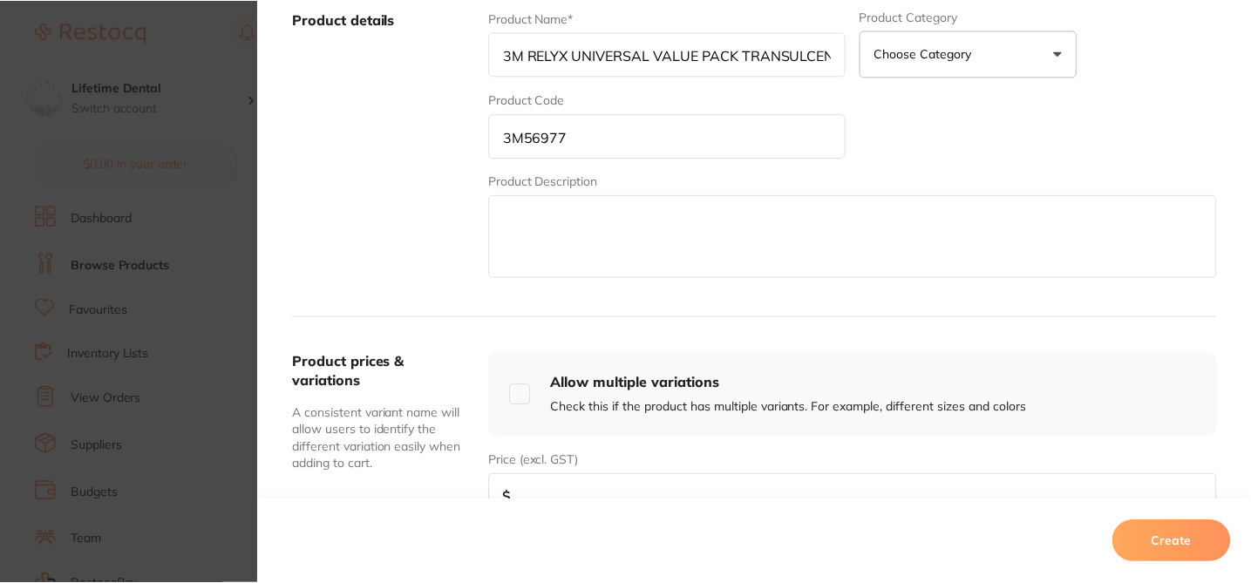
scroll to position [395, 0]
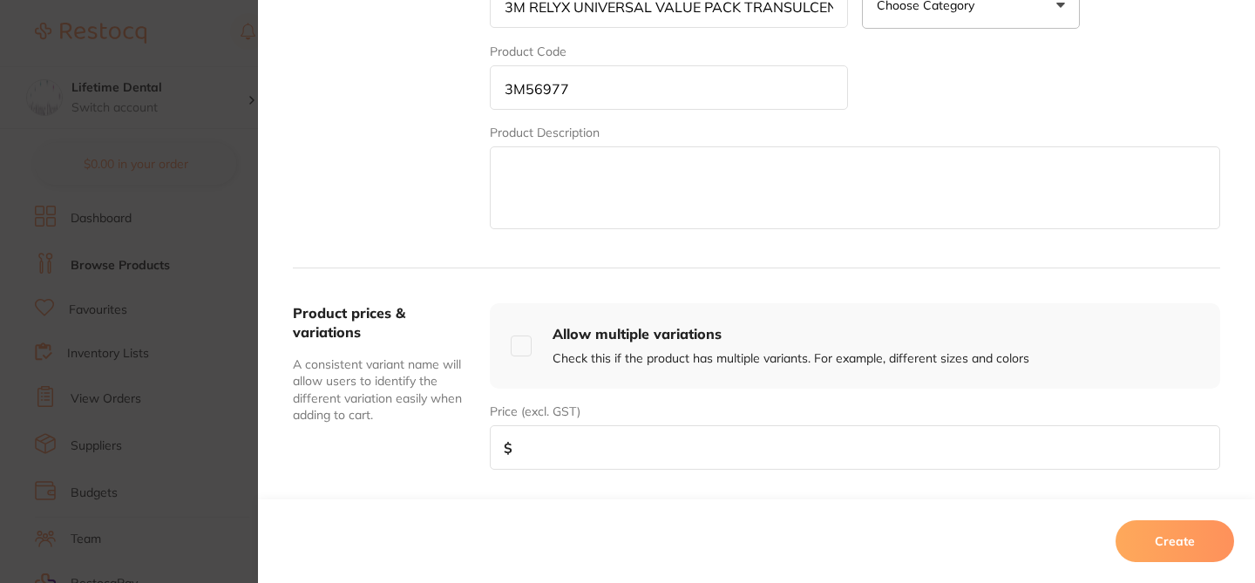
click at [651, 444] on input "number" at bounding box center [855, 447] width 730 height 44
paste input "509.85"
type input "509.85"
click at [1160, 541] on button "Create" at bounding box center [1175, 541] width 119 height 42
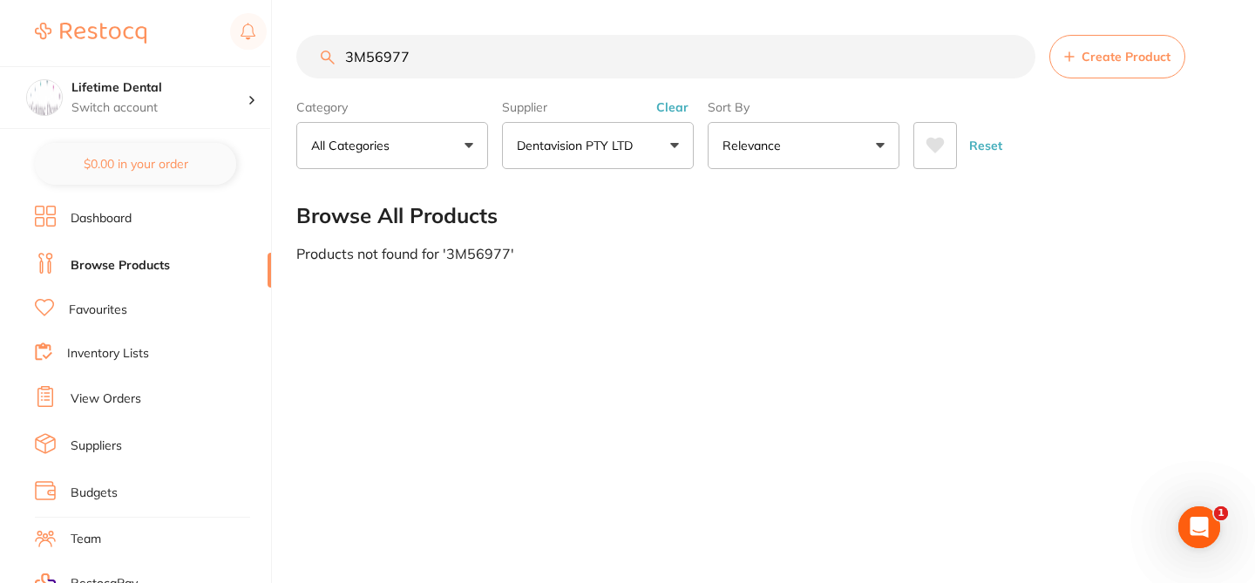
drag, startPoint x: 419, startPoint y: 53, endPoint x: 345, endPoint y: 43, distance: 74.8
click at [345, 43] on input "3M56977" at bounding box center [665, 57] width 739 height 44
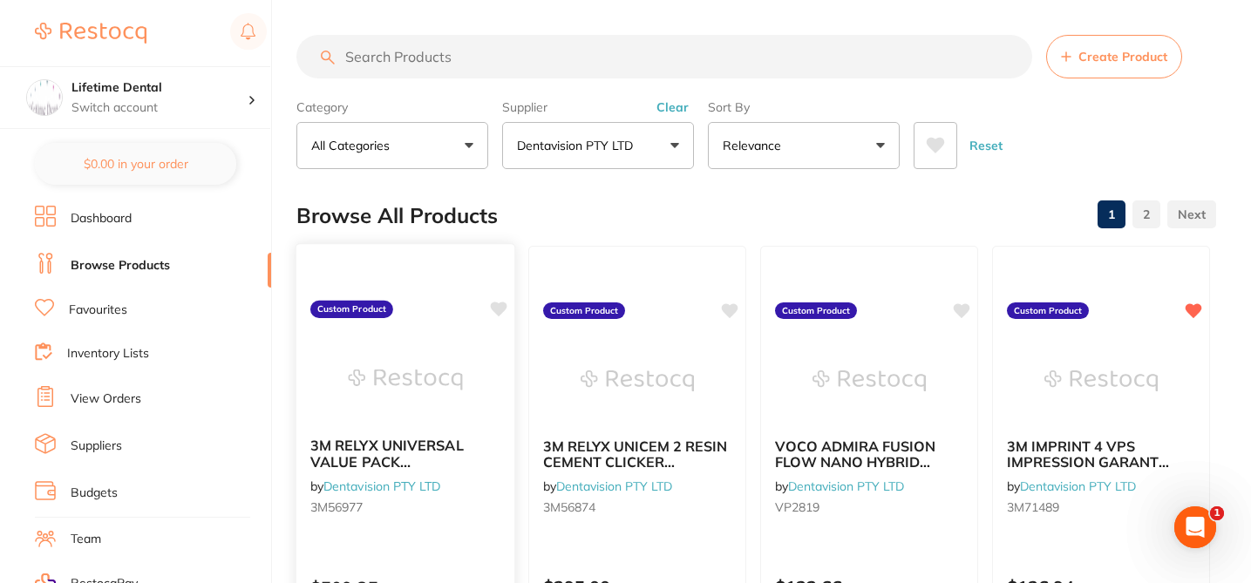
click at [498, 312] on icon at bounding box center [499, 309] width 17 height 15
click at [730, 308] on icon at bounding box center [731, 309] width 17 height 15
click at [961, 310] on icon at bounding box center [962, 309] width 17 height 15
click at [943, 188] on div "Browse All Products 1 2" at bounding box center [756, 216] width 920 height 58
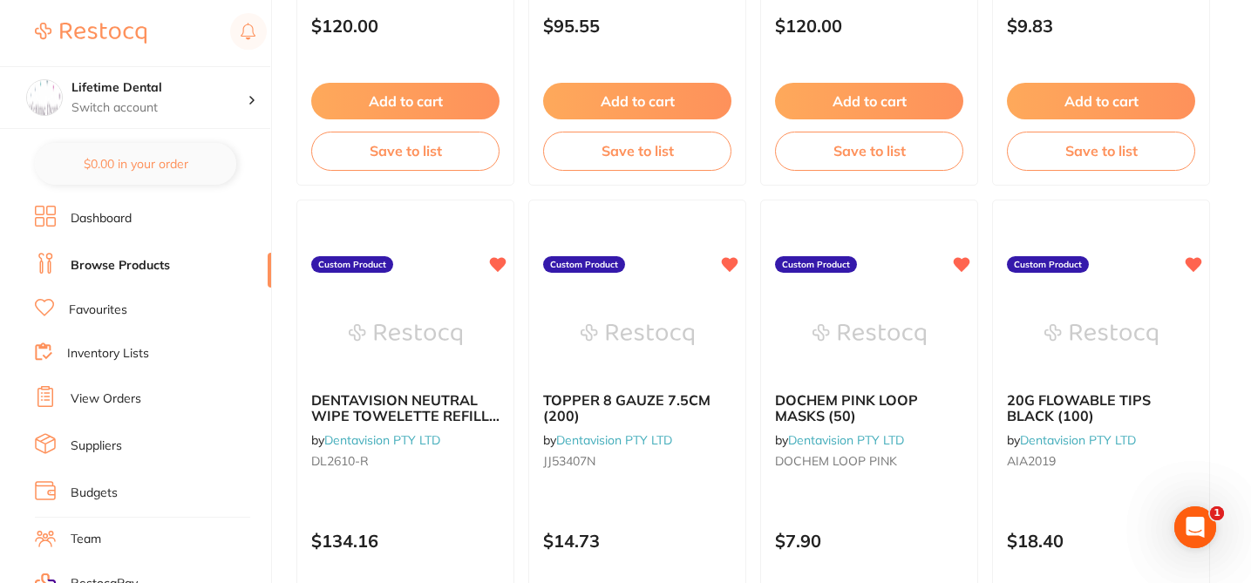
scroll to position [1081, 0]
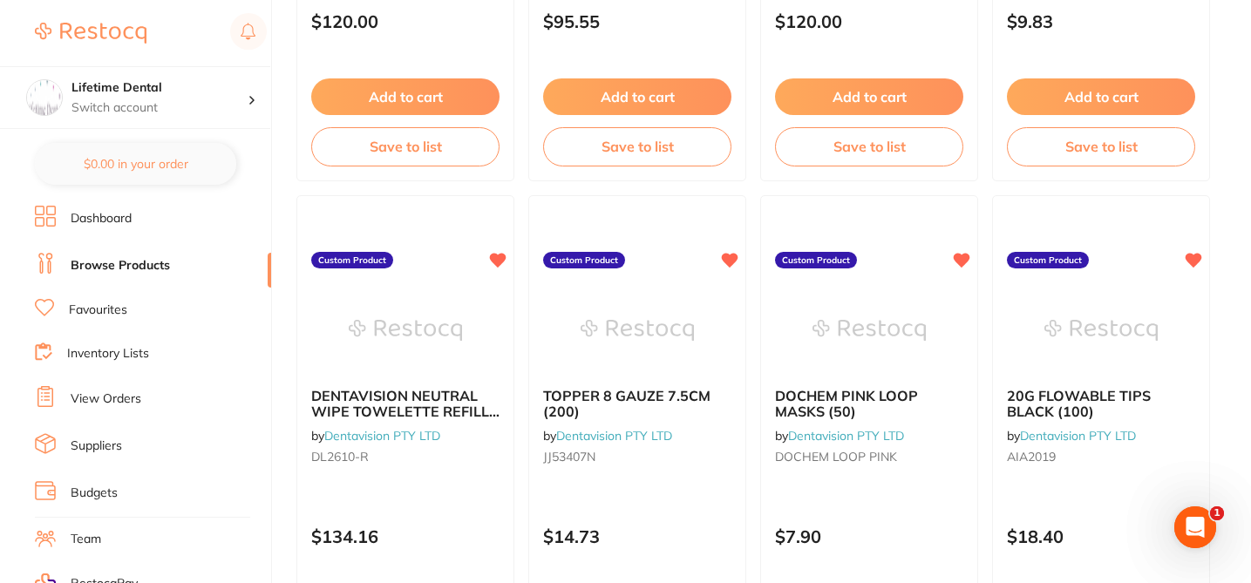
click at [111, 450] on link "Suppliers" at bounding box center [96, 446] width 51 height 17
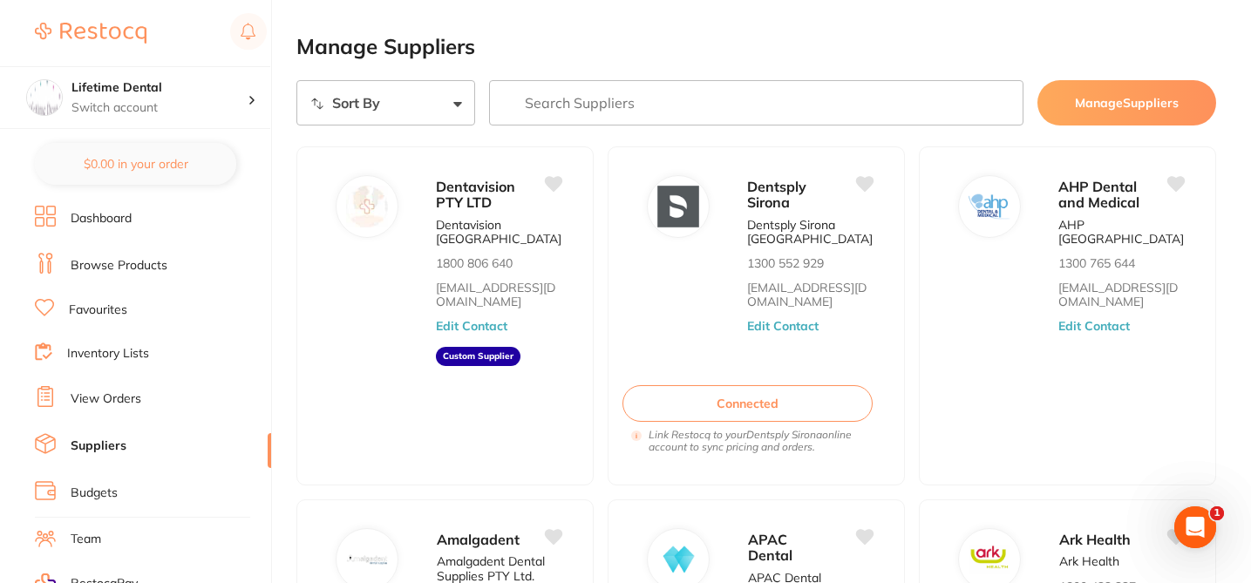
click at [540, 107] on input "search" at bounding box center [756, 102] width 535 height 45
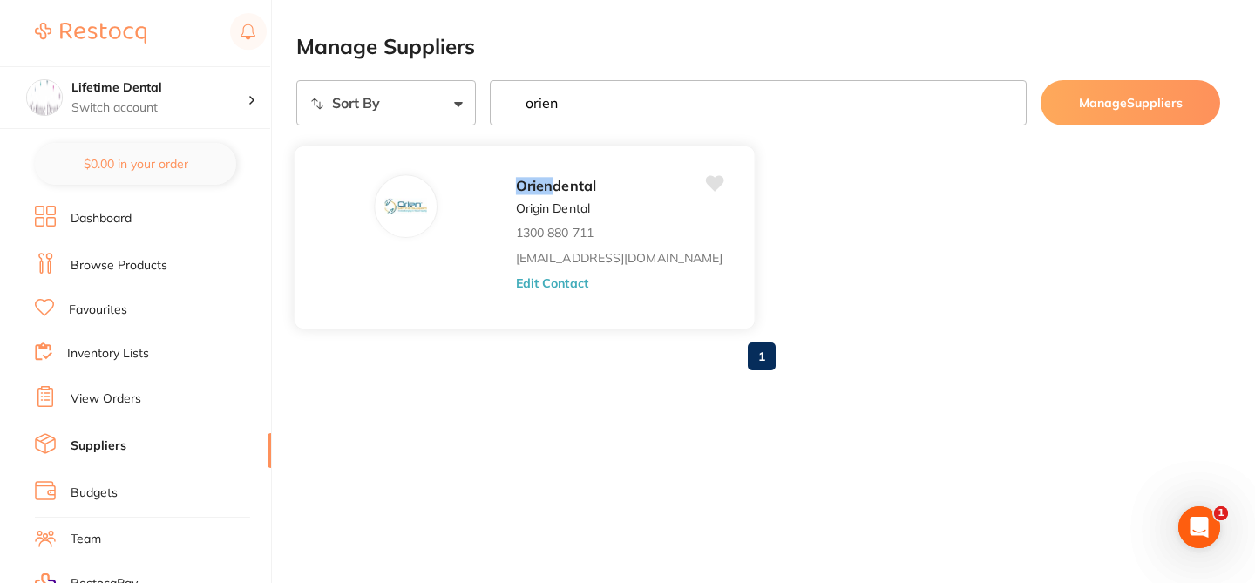
type input "orien"
click at [516, 281] on button "Edit Contact" at bounding box center [552, 282] width 72 height 14
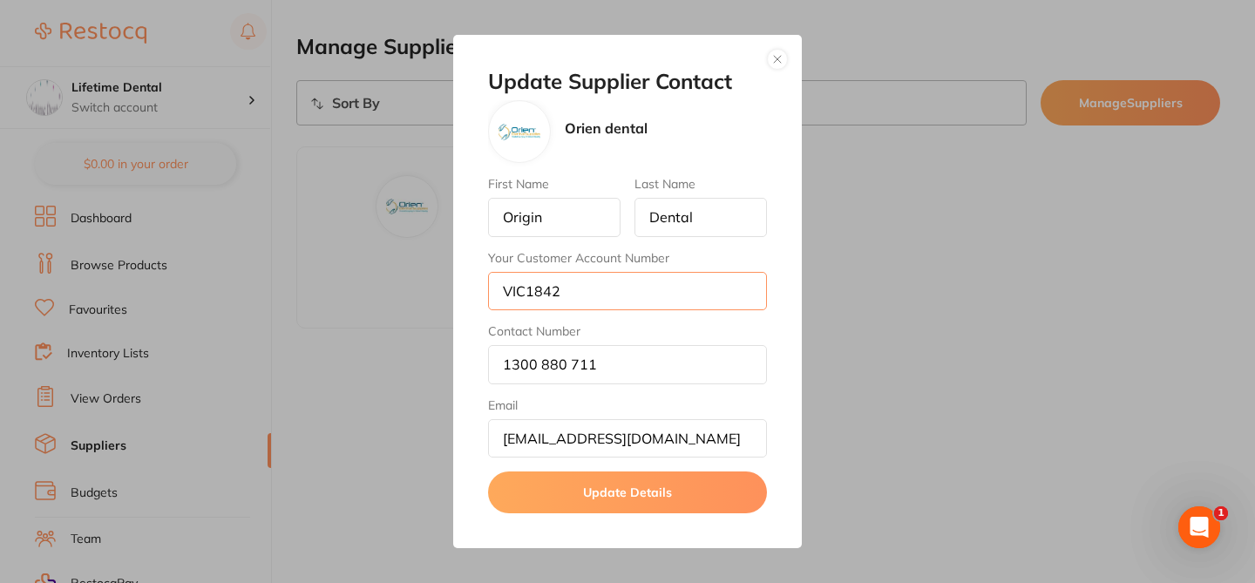
drag, startPoint x: 572, startPoint y: 295, endPoint x: 501, endPoint y: 294, distance: 70.6
click at [501, 294] on input "VIC1842" at bounding box center [627, 291] width 279 height 38
